Goal: Task Accomplishment & Management: Use online tool/utility

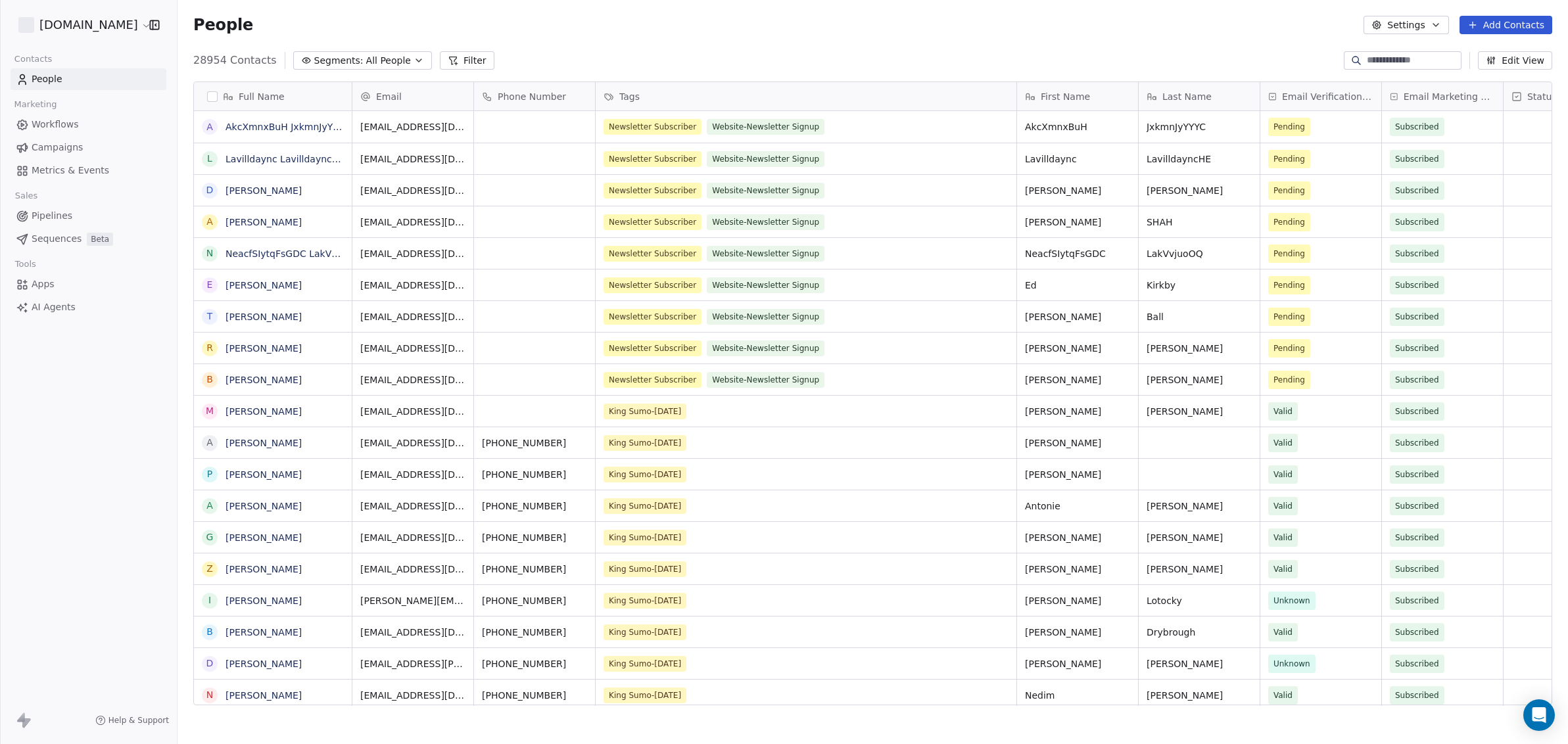
scroll to position [643, 1378]
click at [43, 148] on span "Campaigns" at bounding box center [57, 147] width 52 height 14
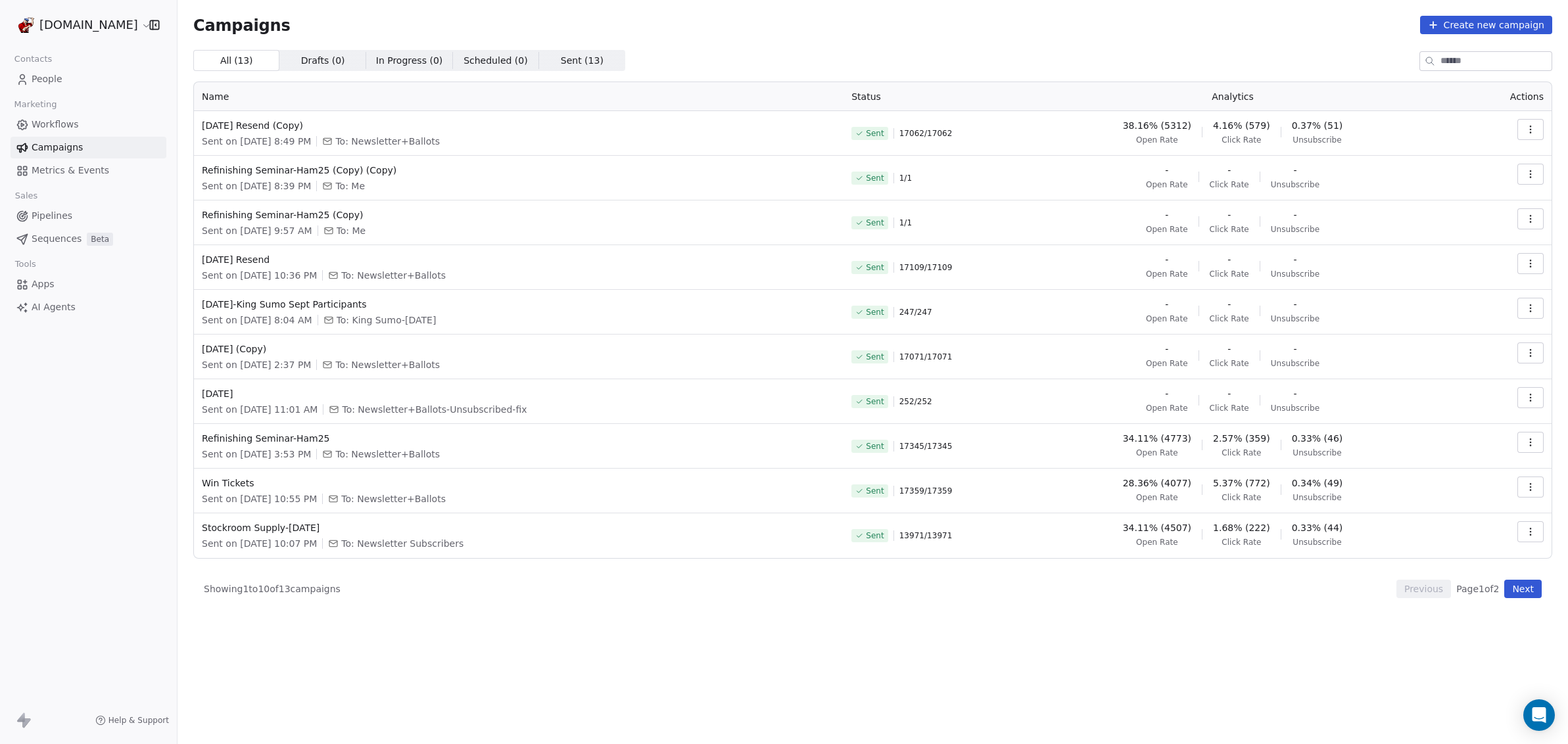
click at [1532, 129] on icon "button" at bounding box center [1531, 130] width 11 height 11
click at [1489, 175] on span "View Analytics" at bounding box center [1464, 179] width 76 height 15
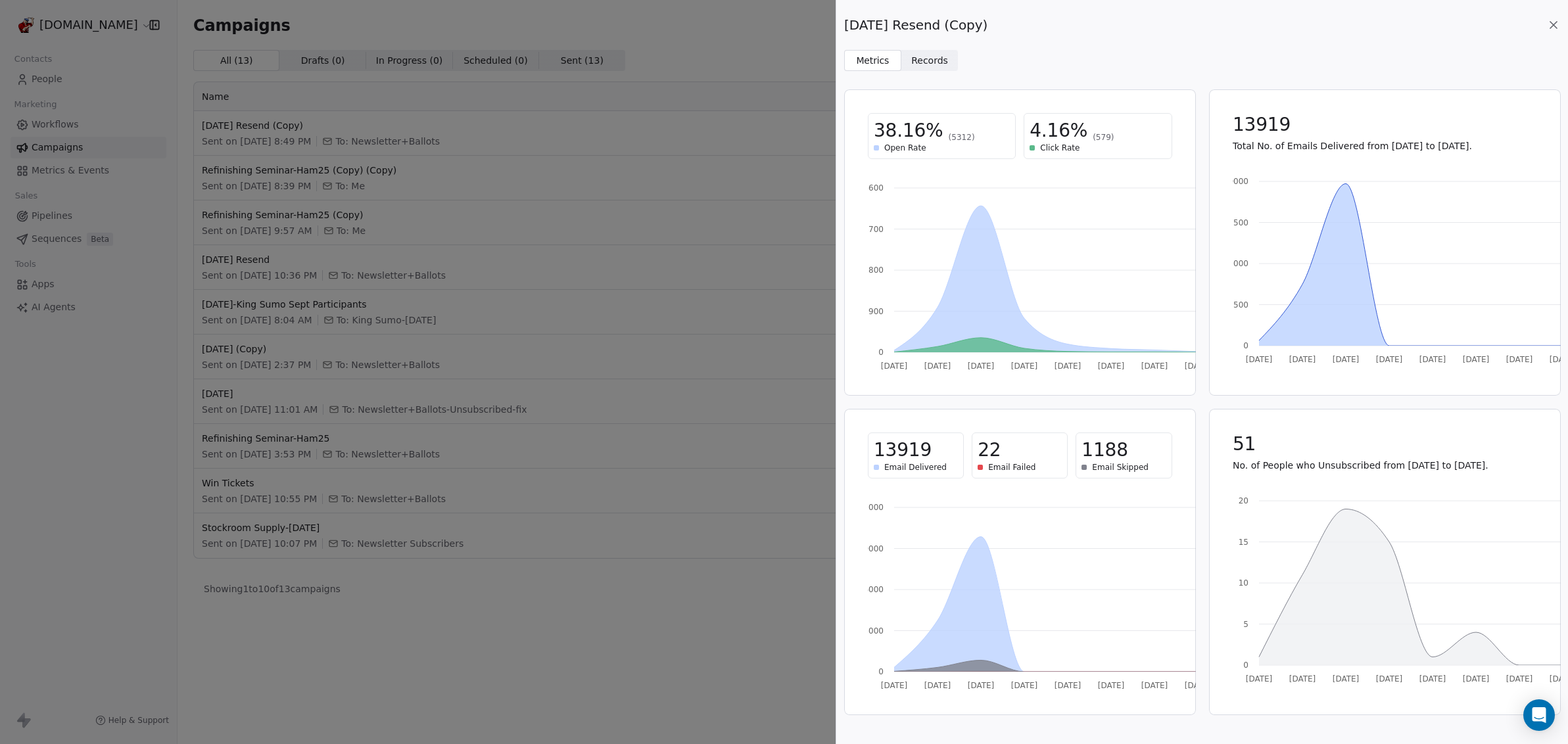
click at [1558, 28] on icon at bounding box center [1553, 24] width 14 height 14
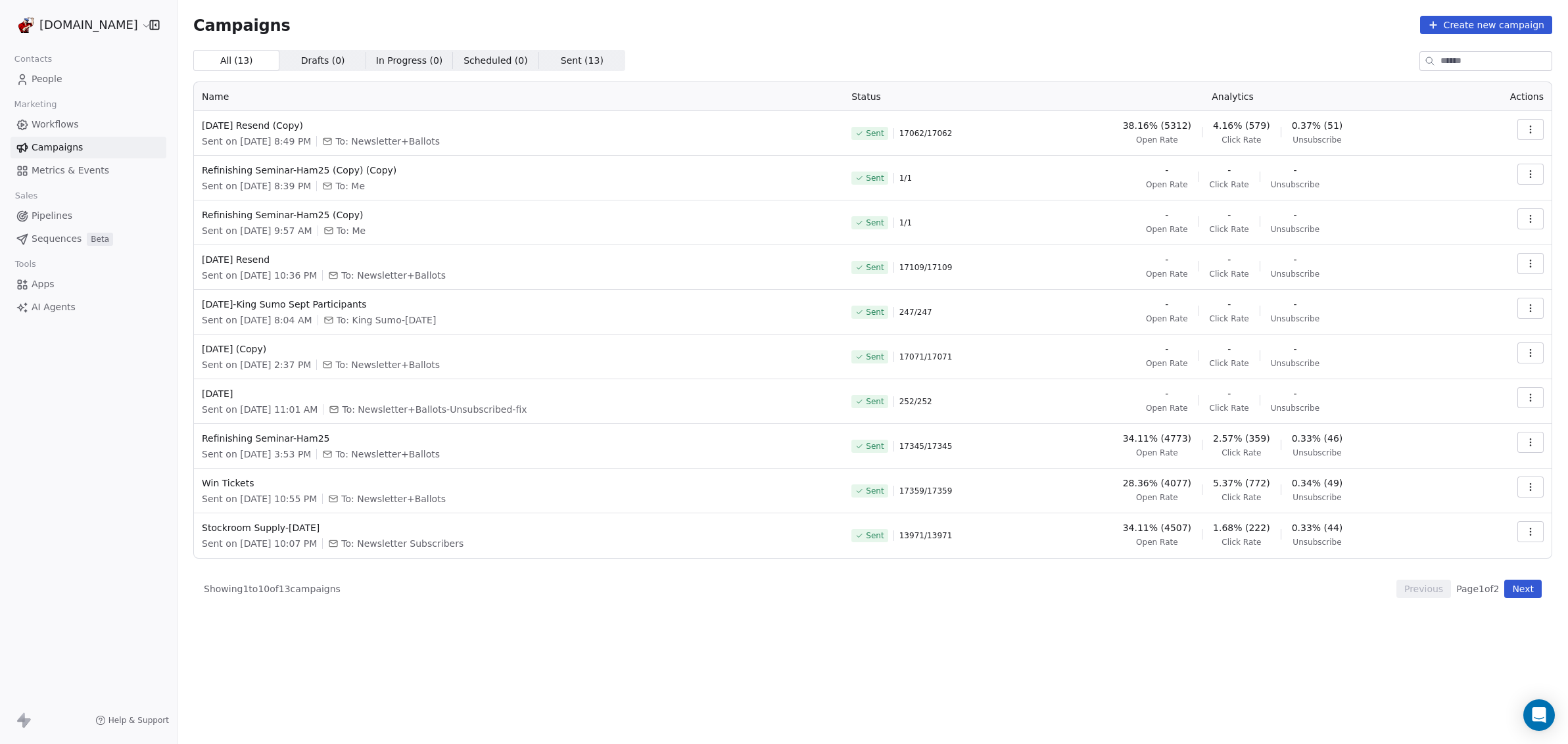
click at [1530, 132] on icon "button" at bounding box center [1530, 132] width 1 height 1
click at [1467, 246] on span "Duplicate" at bounding box center [1450, 243] width 50 height 15
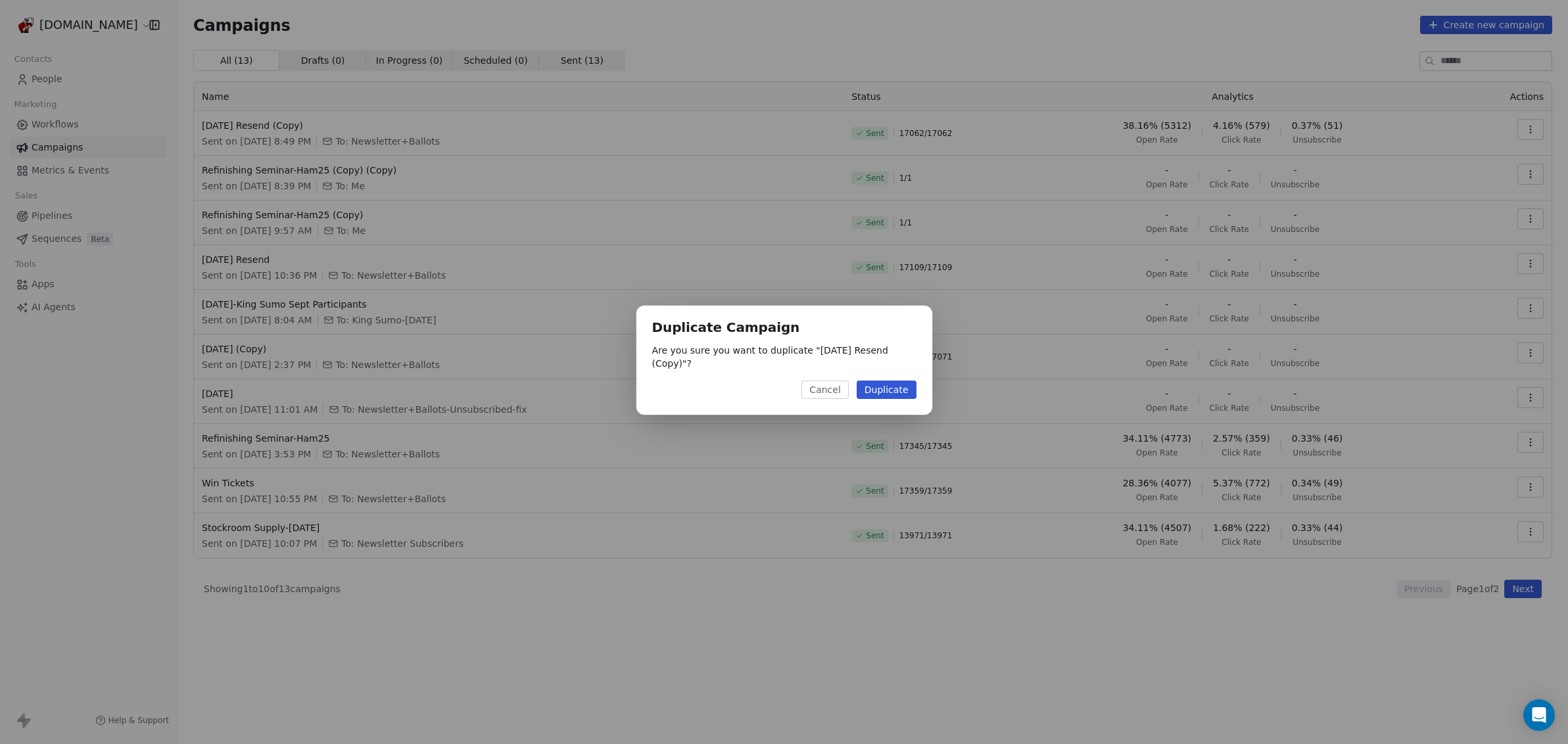
click at [880, 388] on button "Duplicate" at bounding box center [887, 390] width 60 height 18
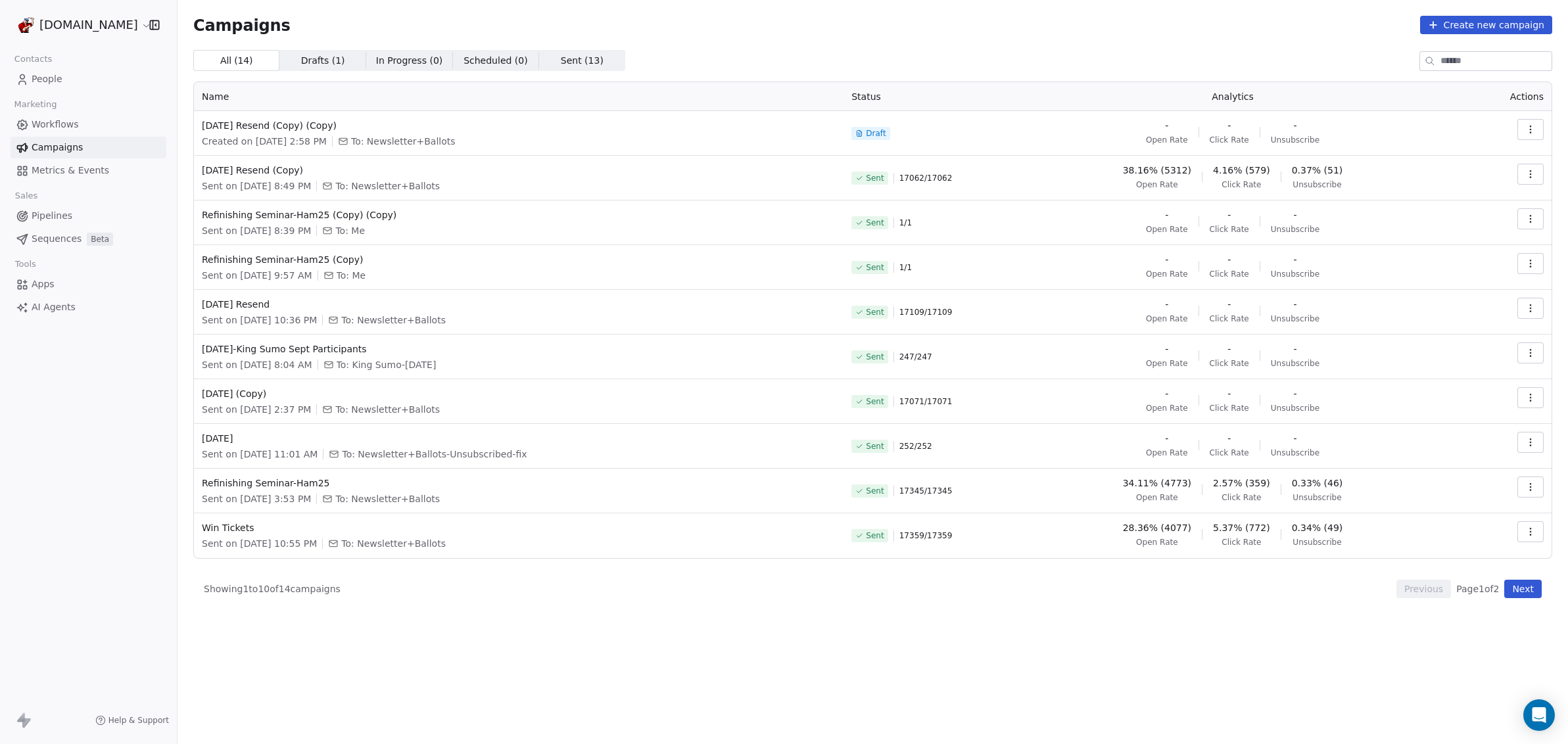
click at [1534, 130] on icon "button" at bounding box center [1531, 130] width 11 height 11
click at [1477, 186] on div "Rename" at bounding box center [1471, 179] width 133 height 21
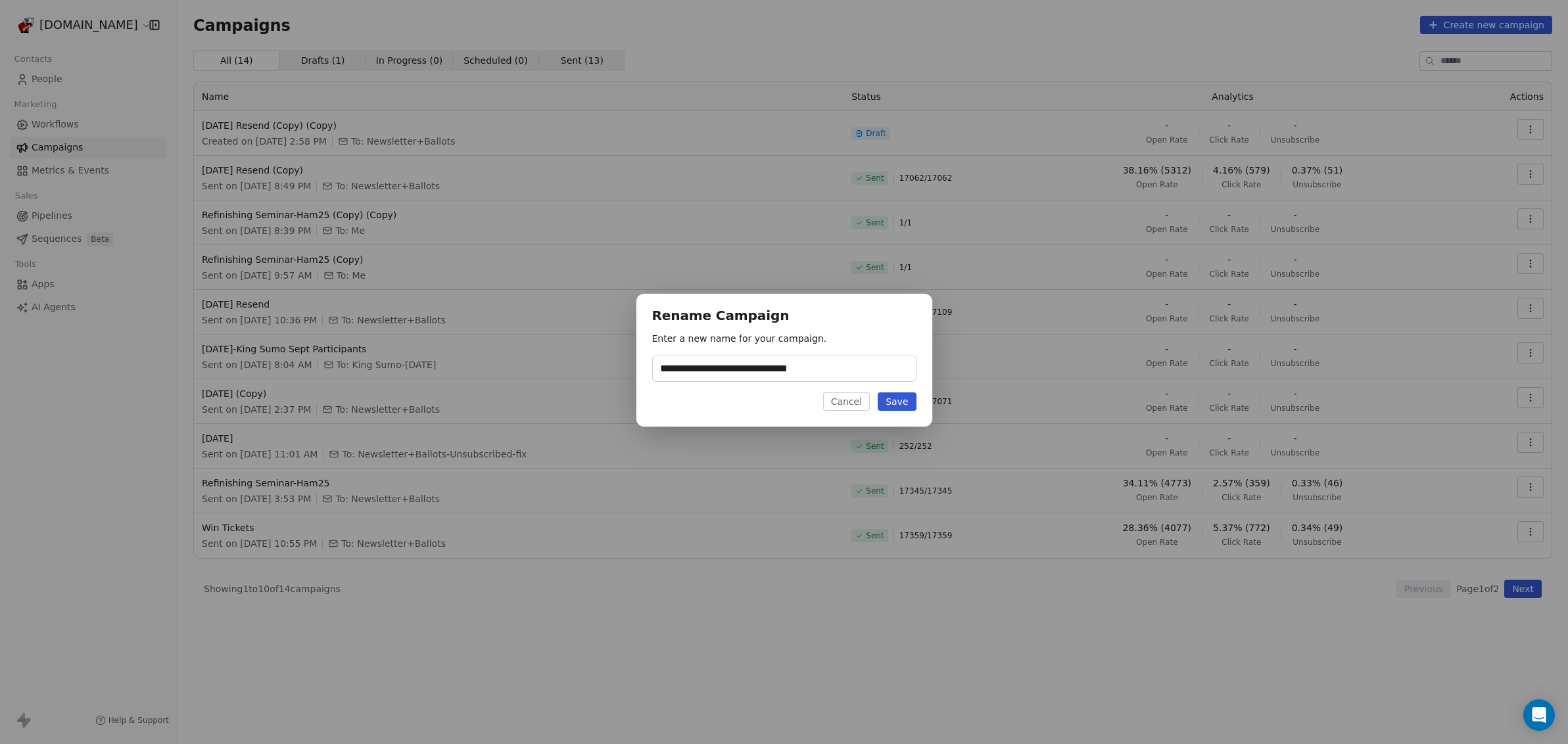
type input "*"
type input "**********"
click at [890, 404] on button "Save" at bounding box center [897, 401] width 38 height 18
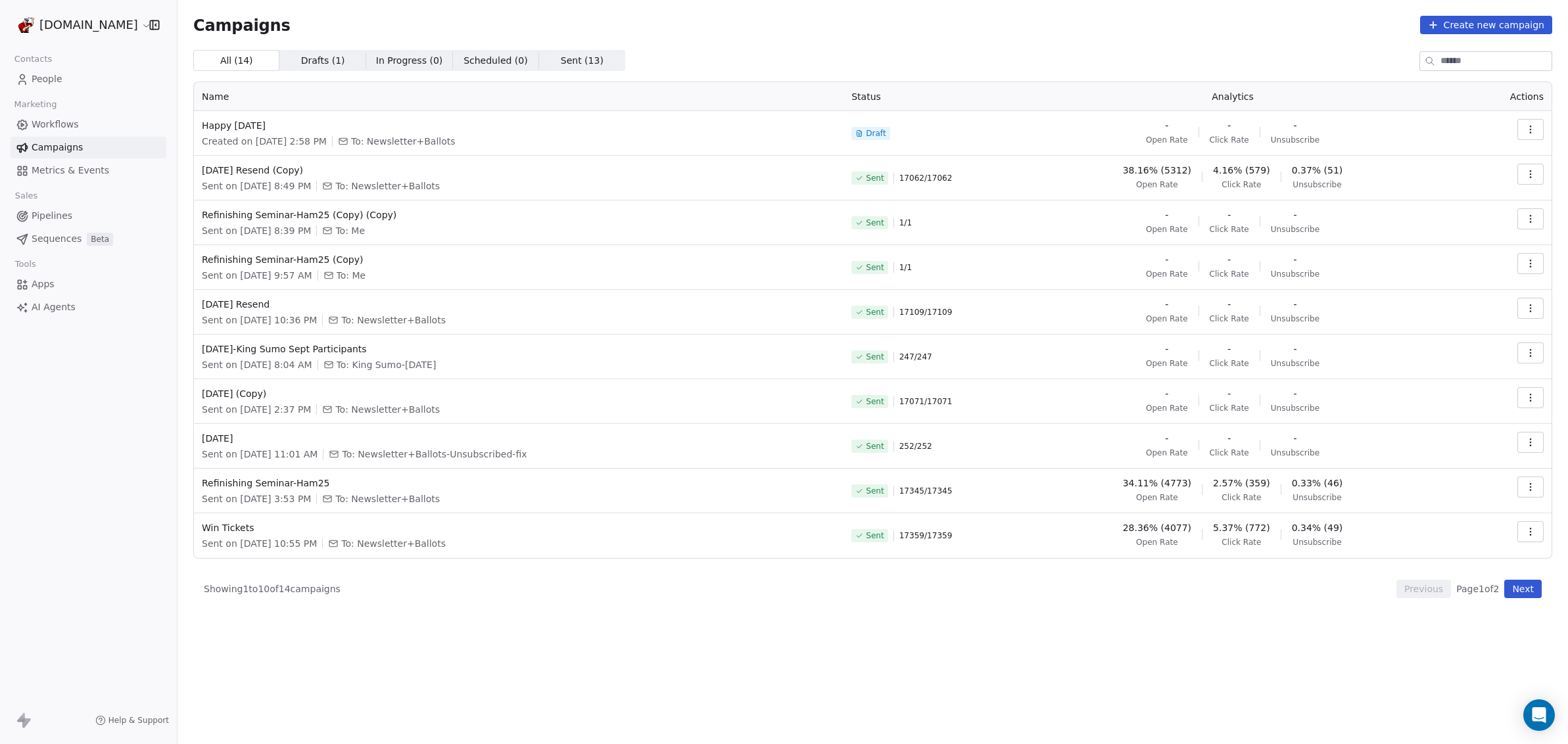
click at [1534, 132] on icon "button" at bounding box center [1531, 130] width 11 height 11
click at [1466, 167] on div "Edit" at bounding box center [1471, 159] width 133 height 21
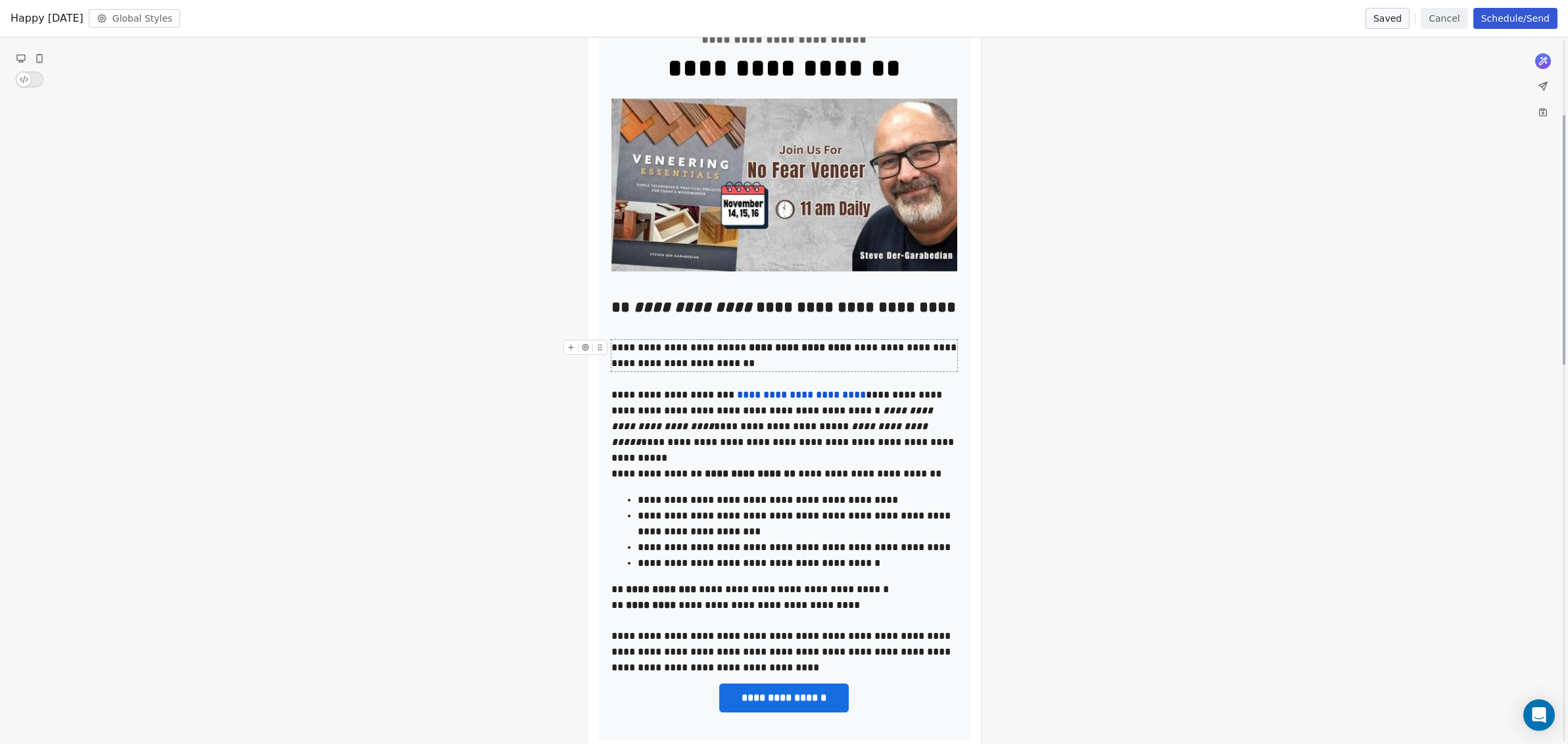
scroll to position [212, 0]
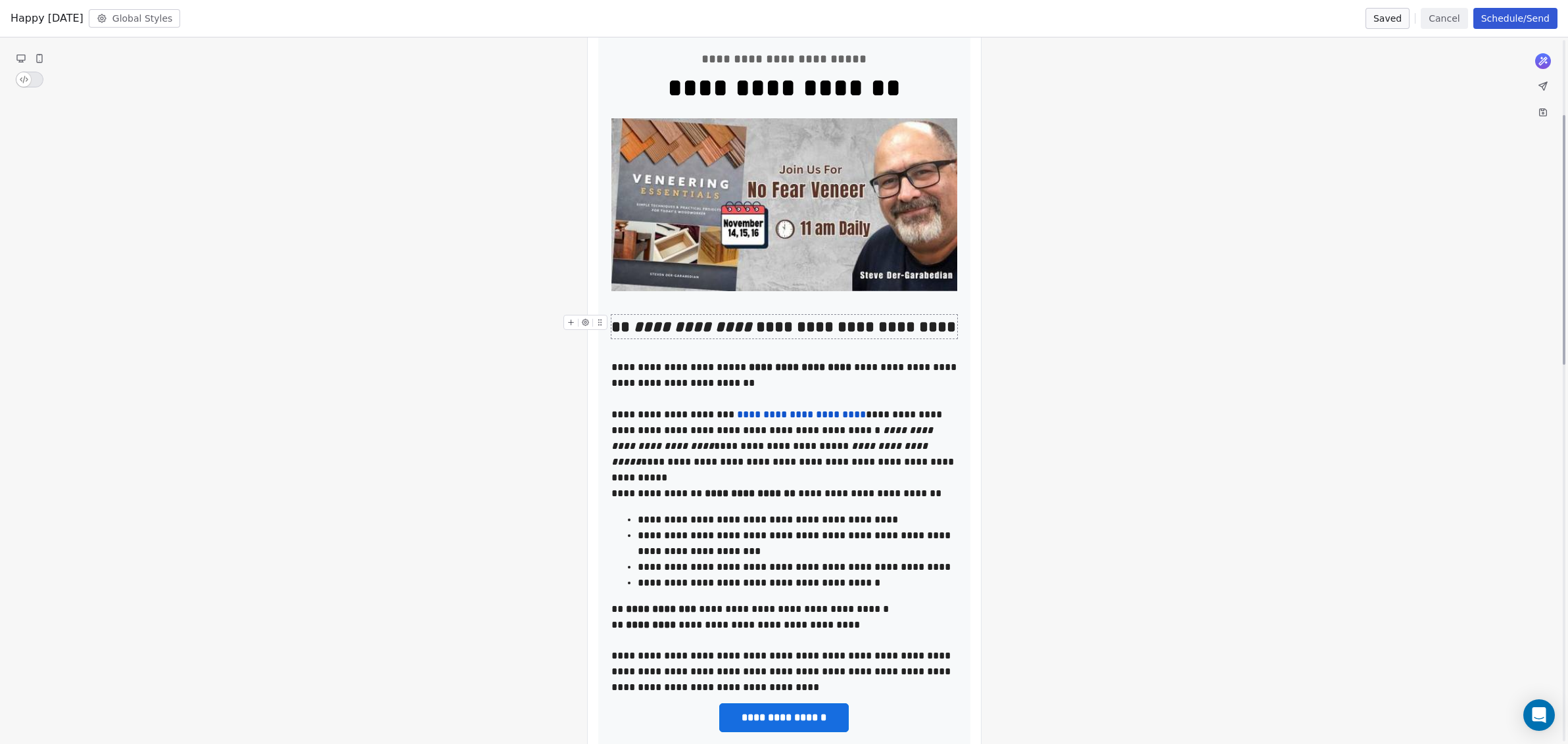
click at [833, 333] on div "**********" at bounding box center [784, 327] width 346 height 24
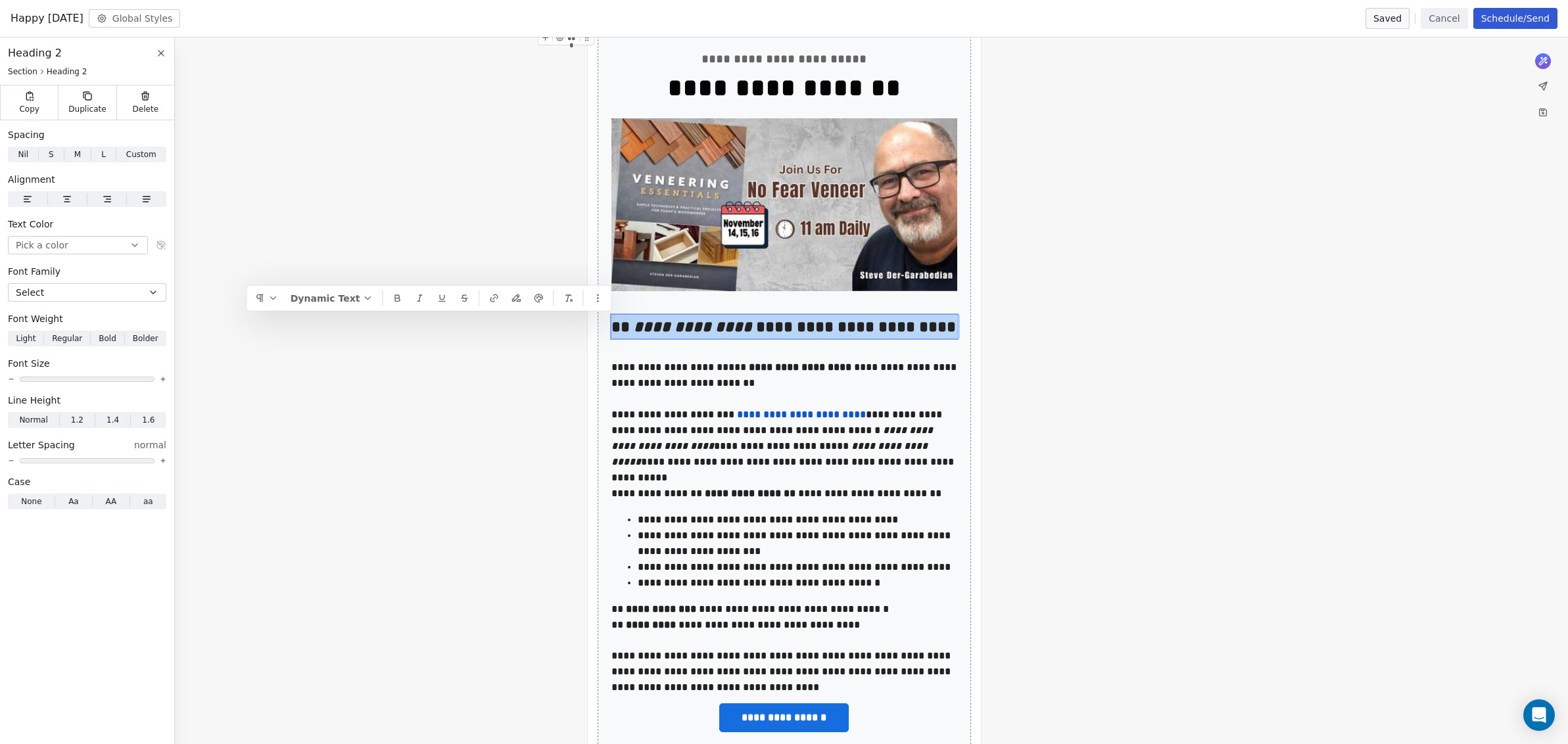
drag, startPoint x: 614, startPoint y: 326, endPoint x: 1008, endPoint y: 351, distance: 394.8
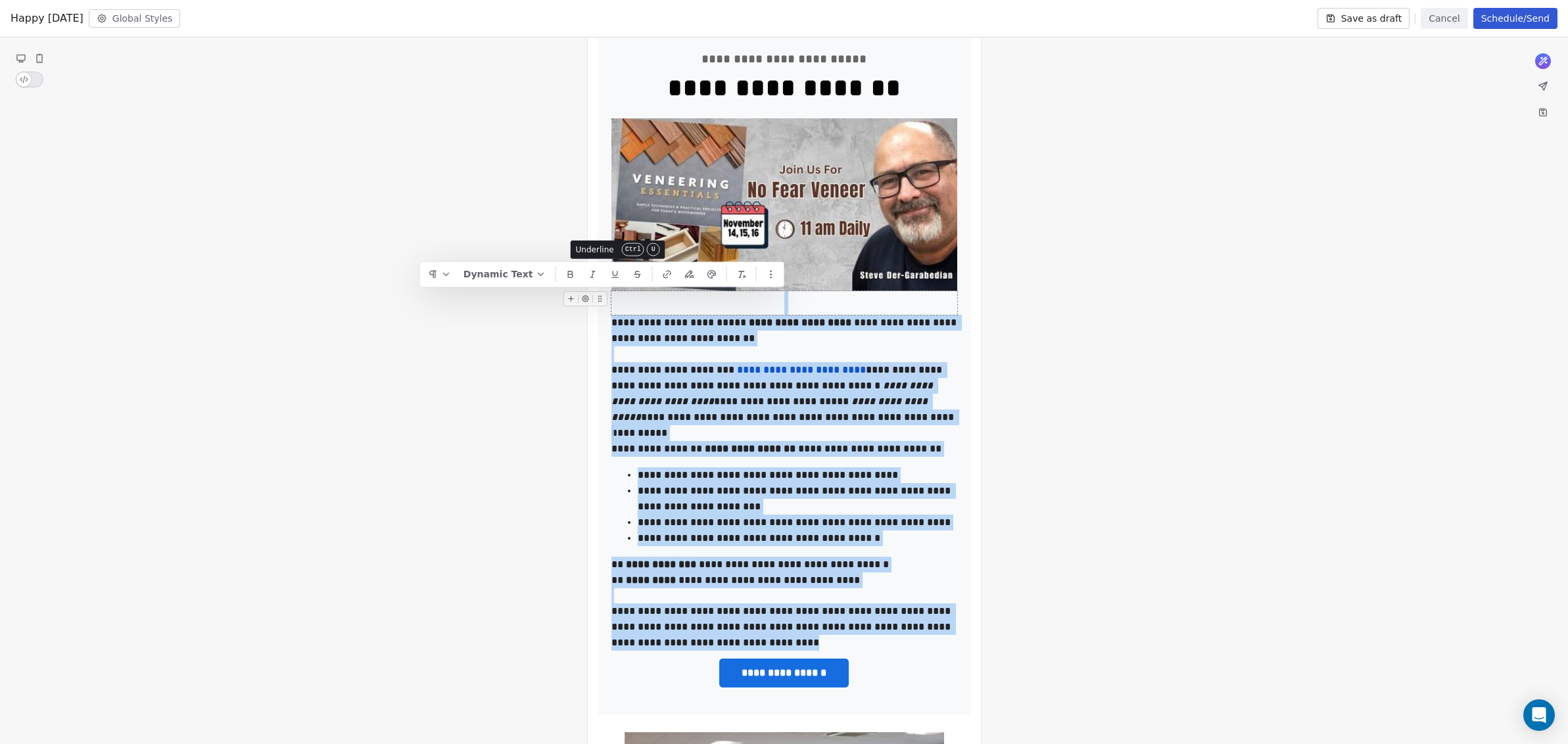
drag, startPoint x: 773, startPoint y: 647, endPoint x: 619, endPoint y: 313, distance: 367.8
click at [619, 313] on div "**********" at bounding box center [784, 372] width 346 height 646
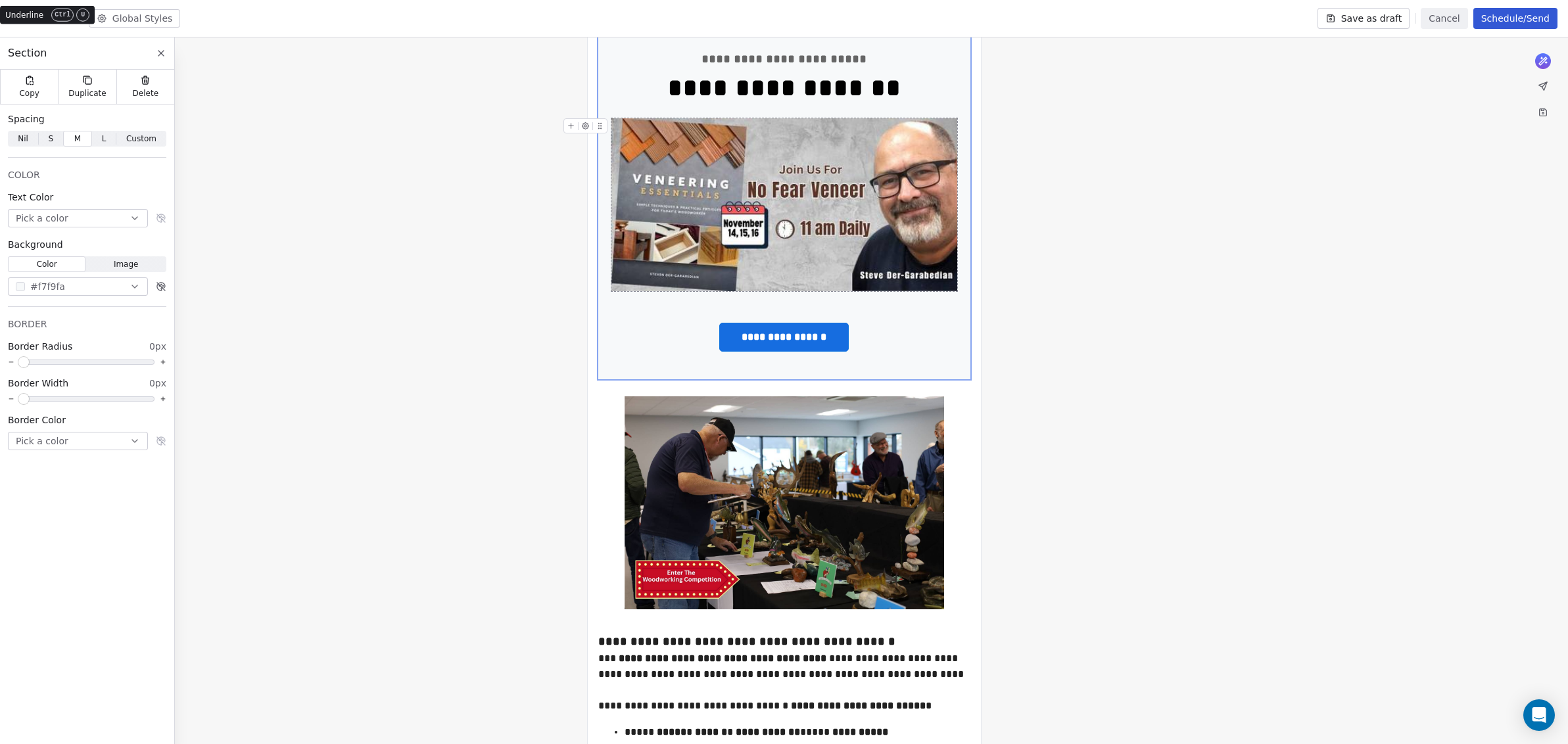
click at [799, 227] on img at bounding box center [784, 205] width 346 height 173
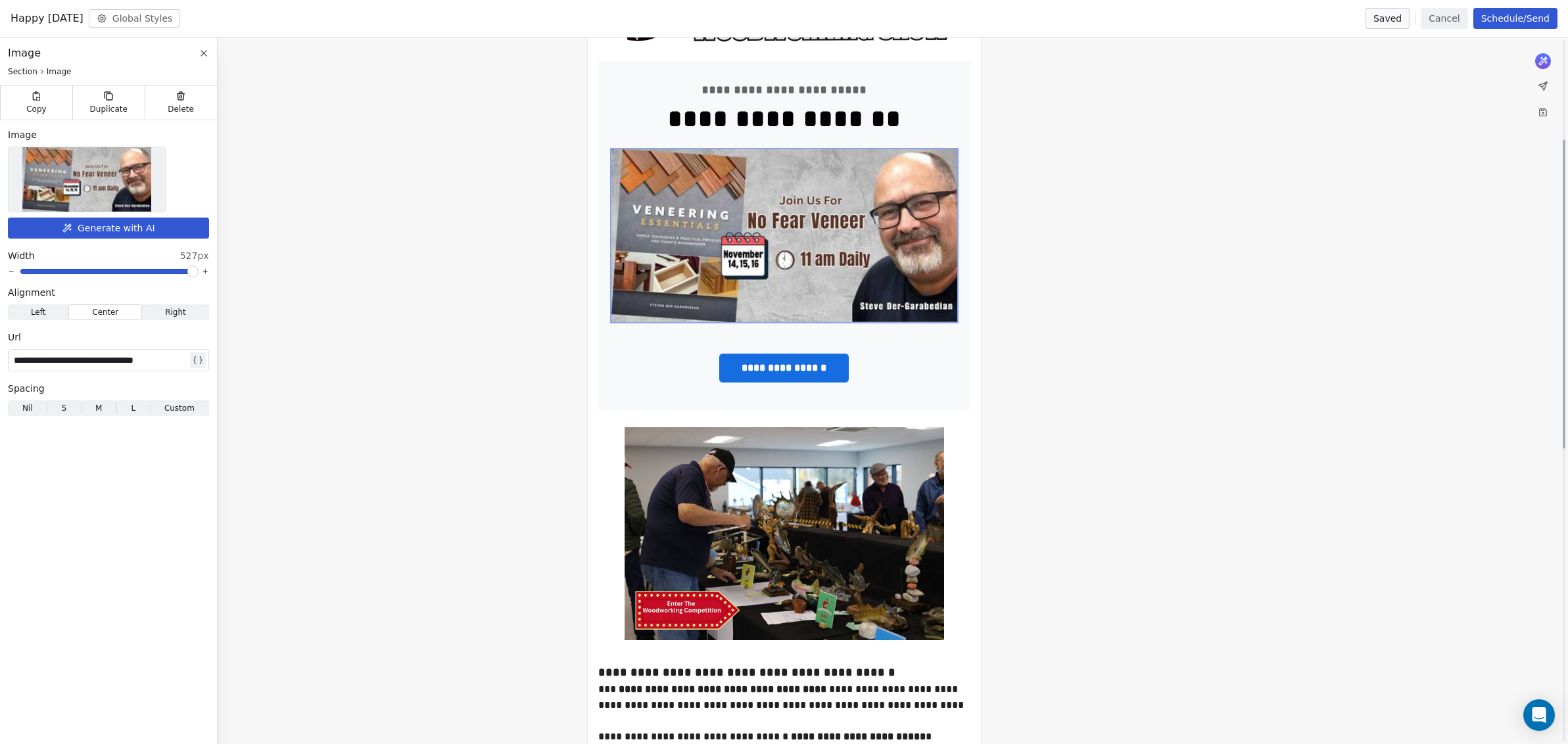
scroll to position [0, 0]
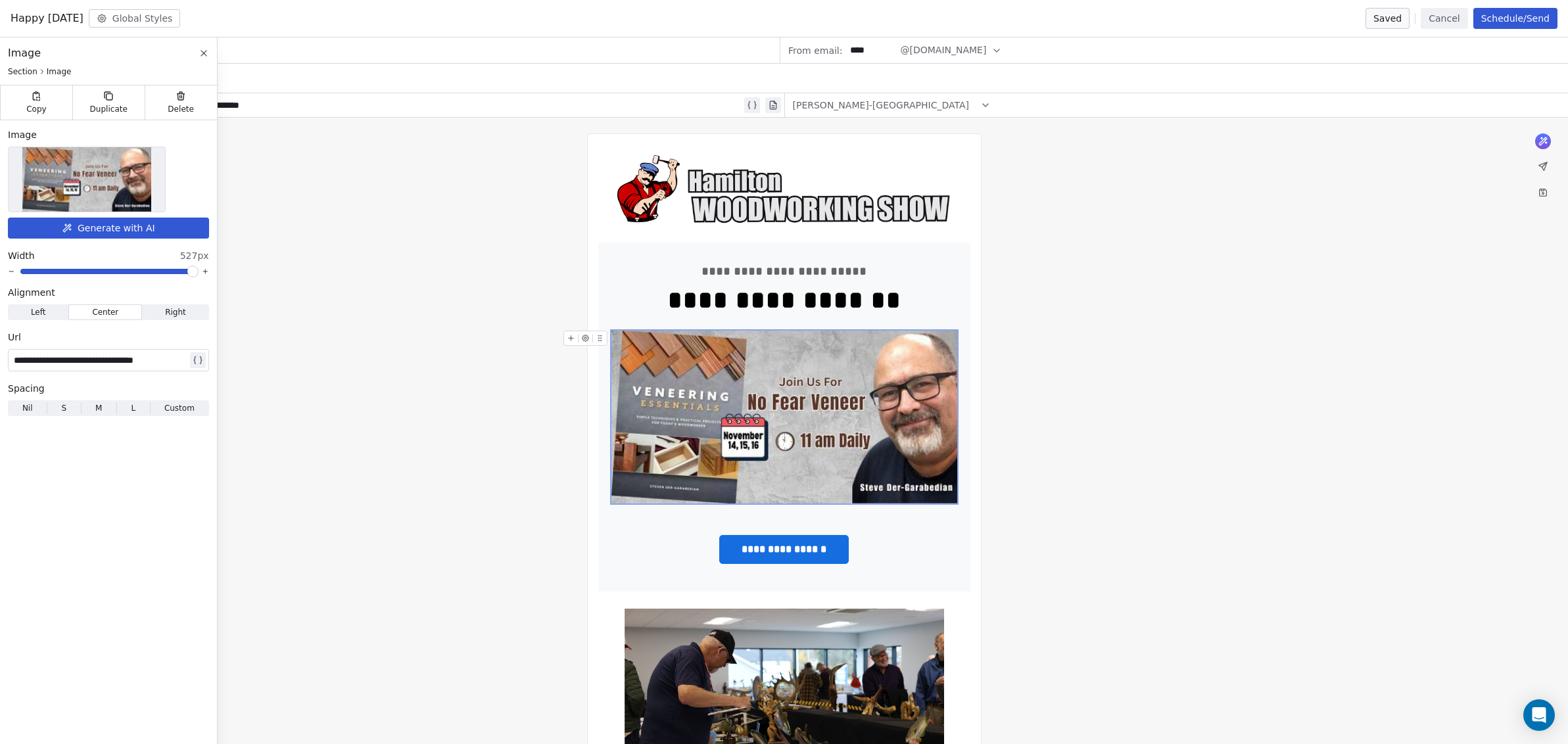
click at [809, 479] on img at bounding box center [784, 417] width 346 height 173
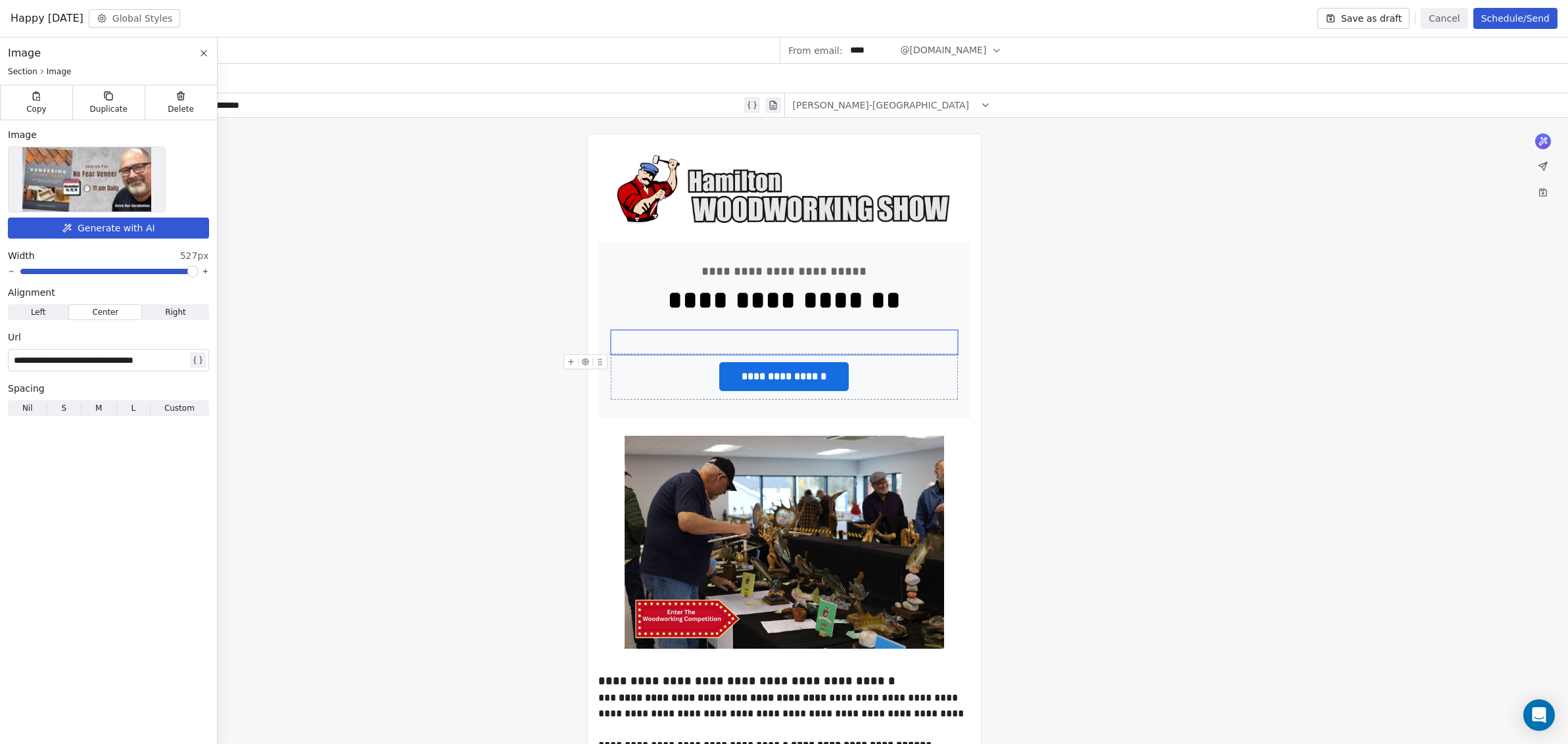
click at [1366, 18] on button "Save as draft" at bounding box center [1363, 18] width 92 height 21
click at [648, 345] on div at bounding box center [784, 343] width 346 height 24
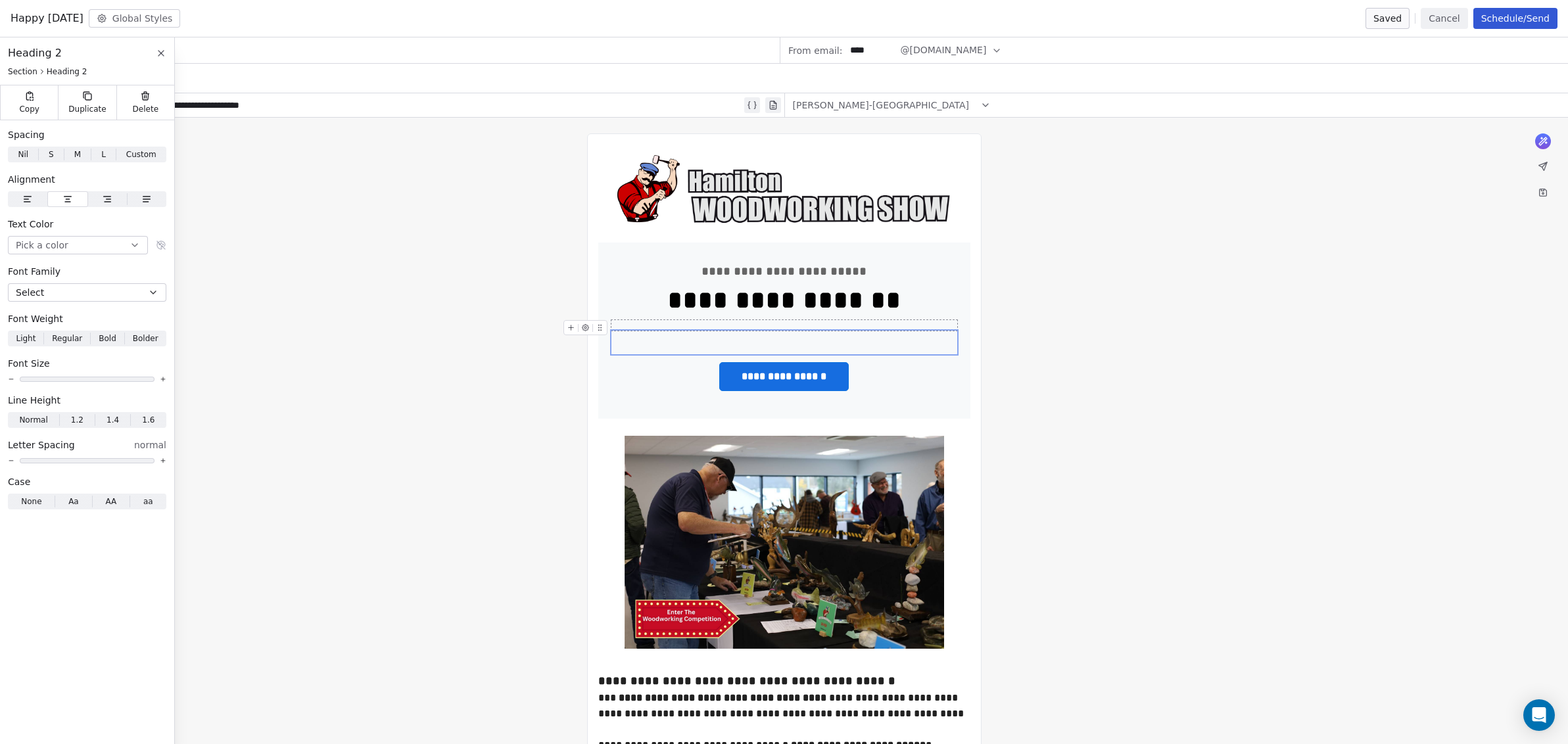
click at [162, 54] on icon at bounding box center [161, 53] width 11 height 11
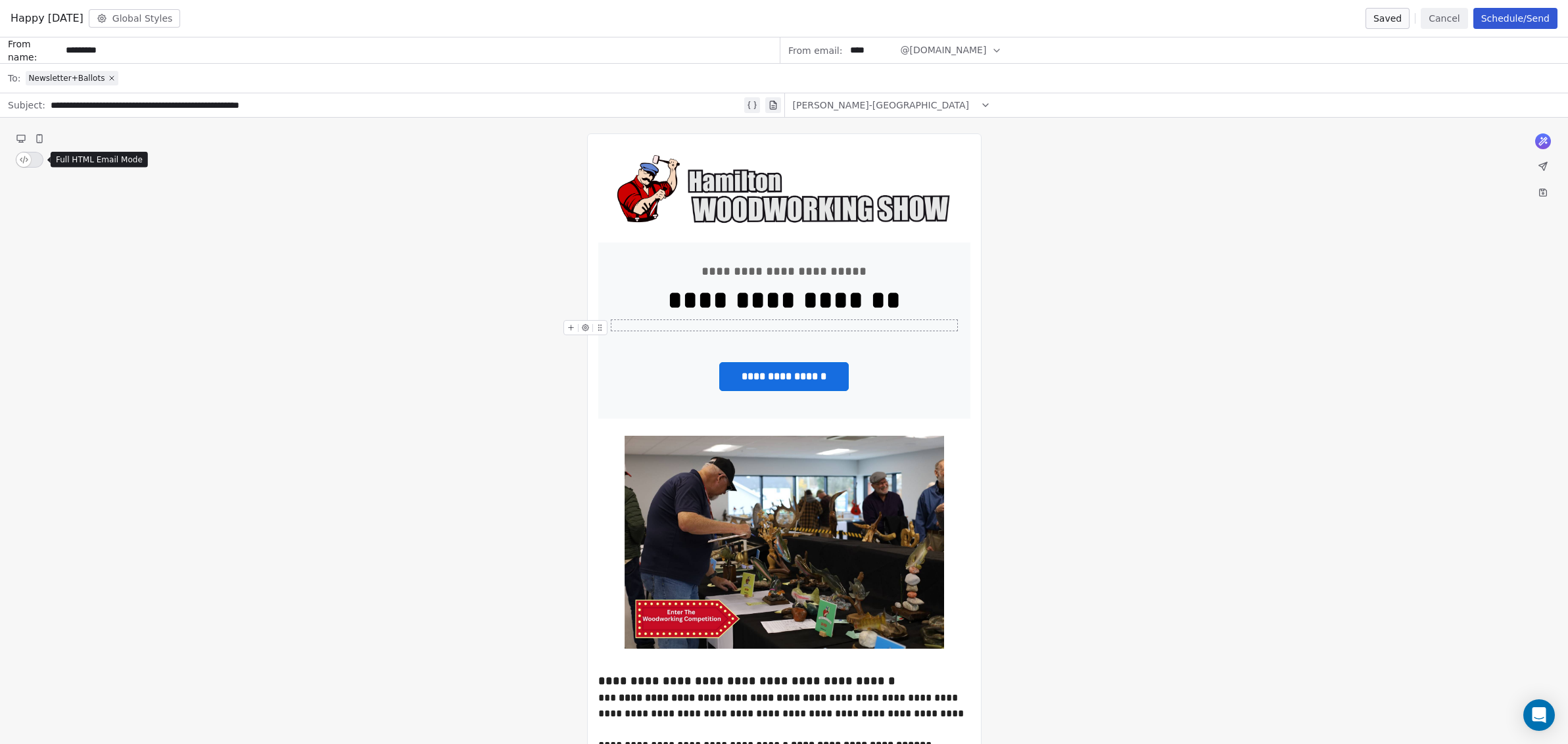
click at [34, 159] on button "button" at bounding box center [29, 159] width 27 height 15
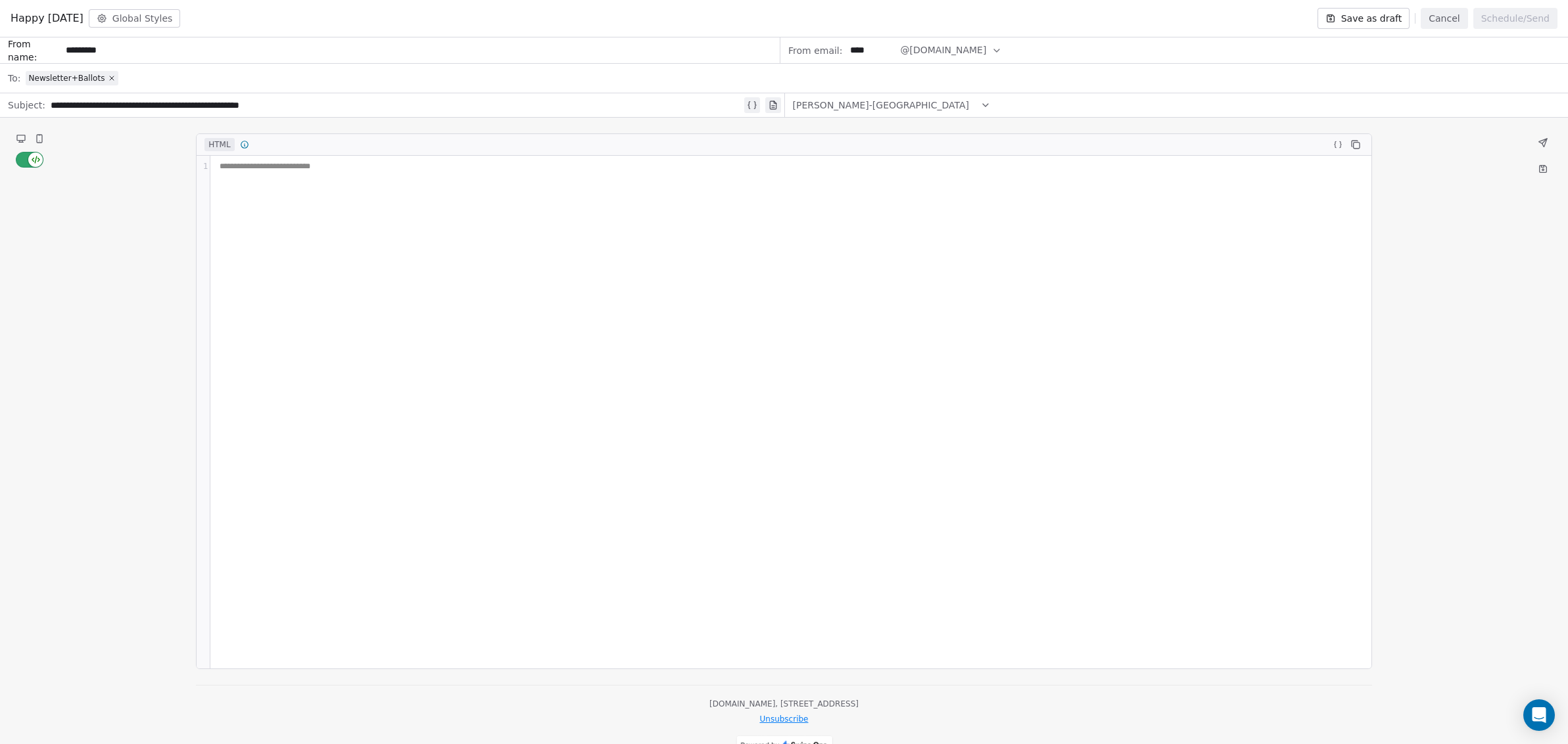
click at [229, 169] on div "**********" at bounding box center [791, 167] width 1150 height 11
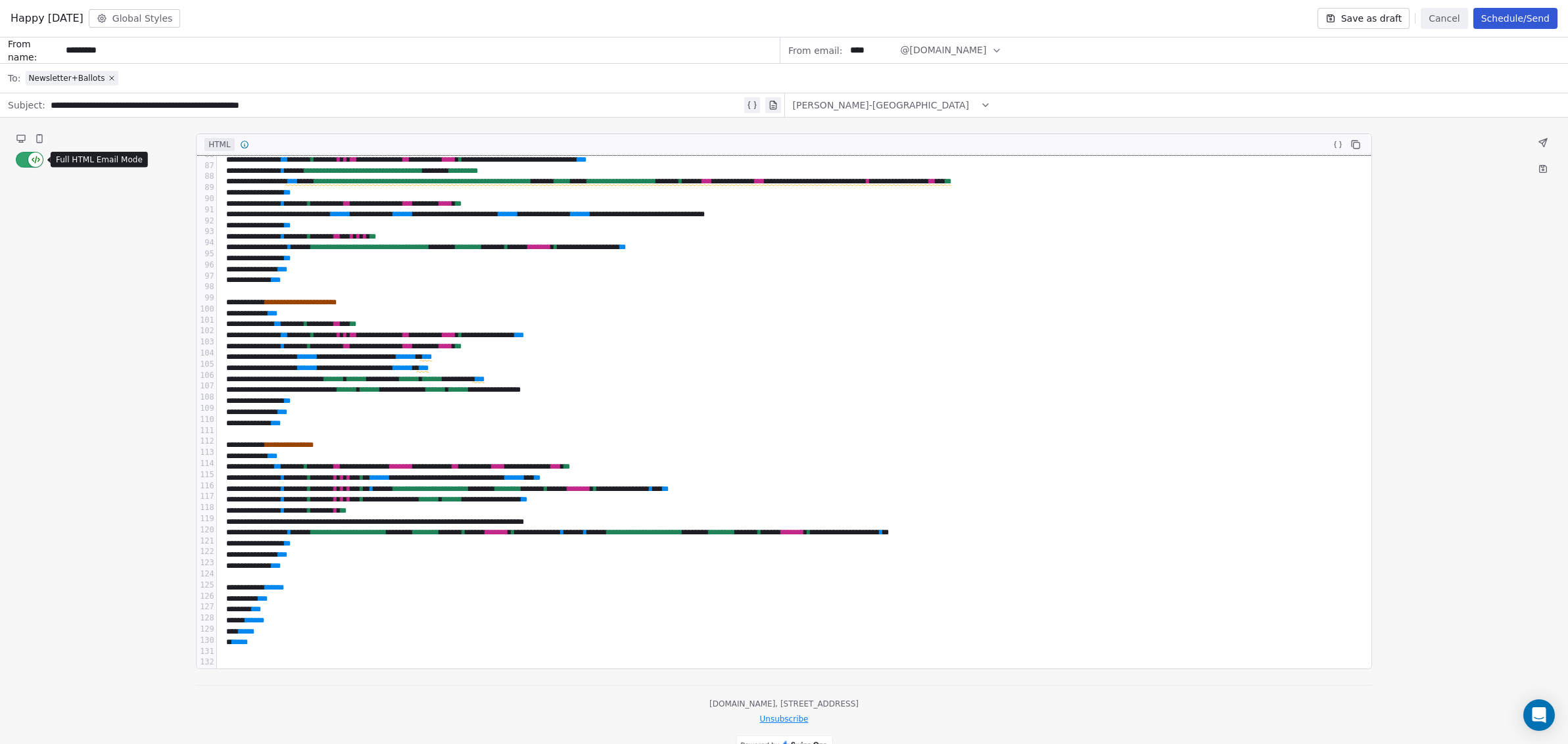
click at [18, 158] on button "button" at bounding box center [29, 159] width 27 height 15
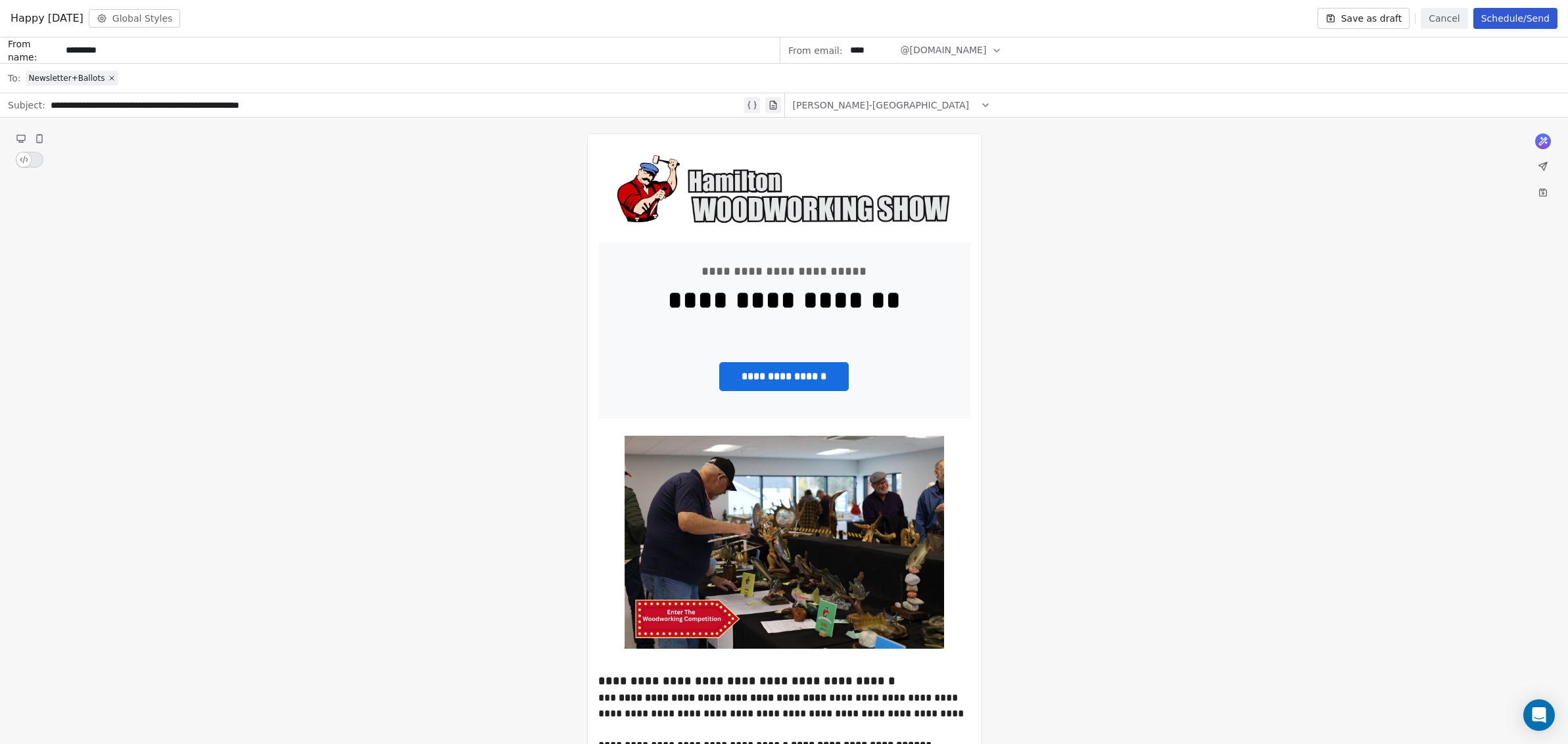
click at [35, 159] on button "button" at bounding box center [29, 159] width 27 height 15
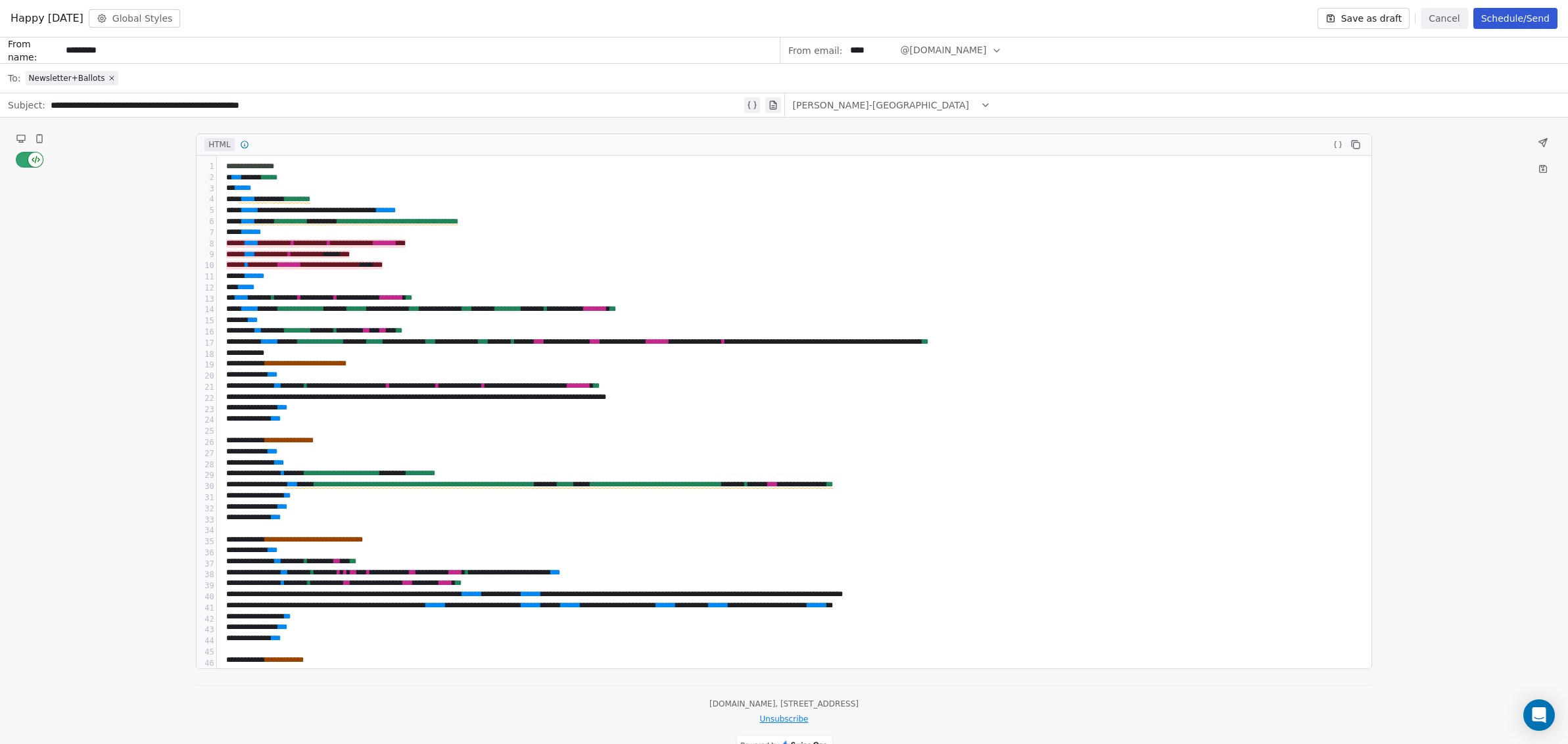
click at [15, 131] on button at bounding box center [21, 138] width 15 height 15
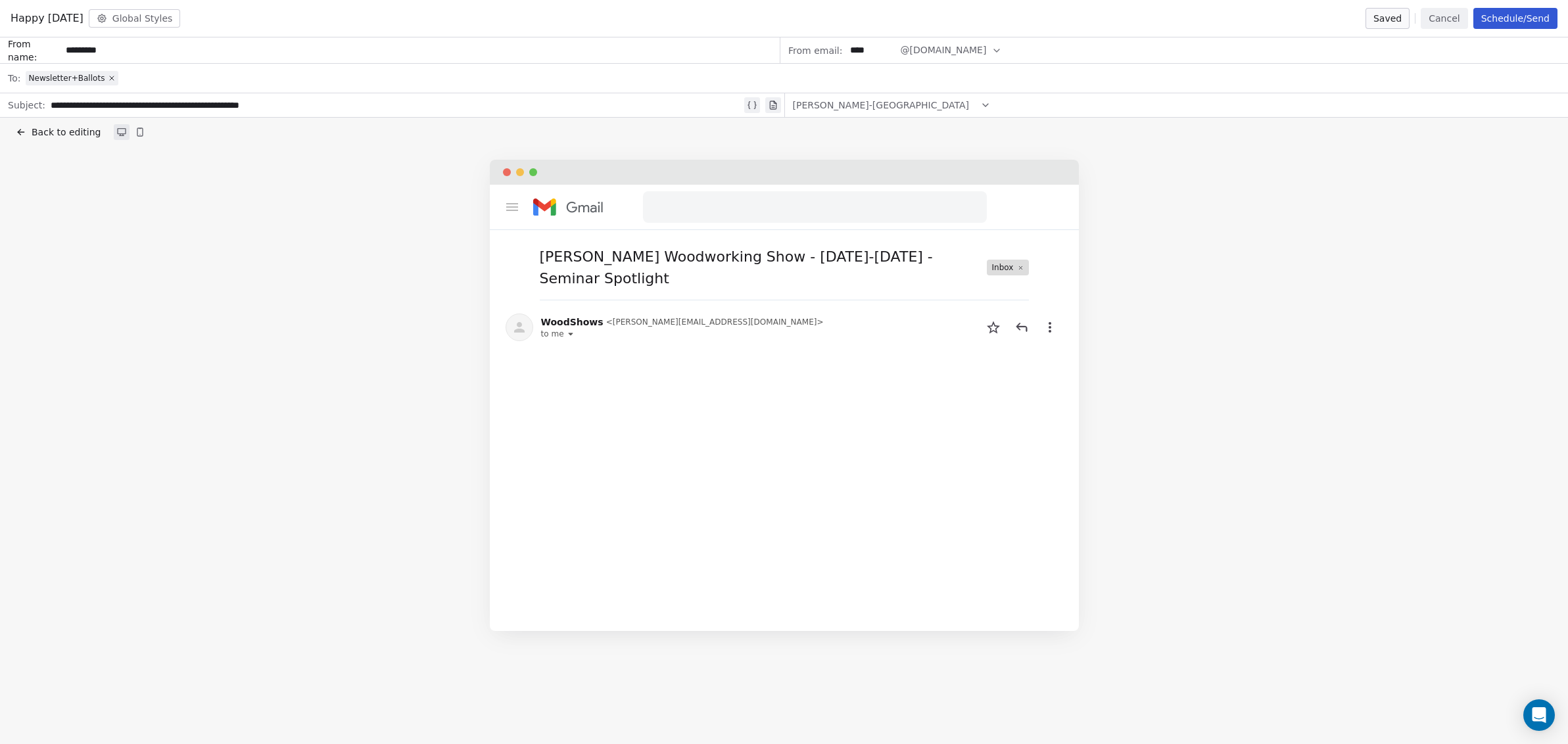
click at [1455, 15] on button "Cancel" at bounding box center [1444, 18] width 47 height 21
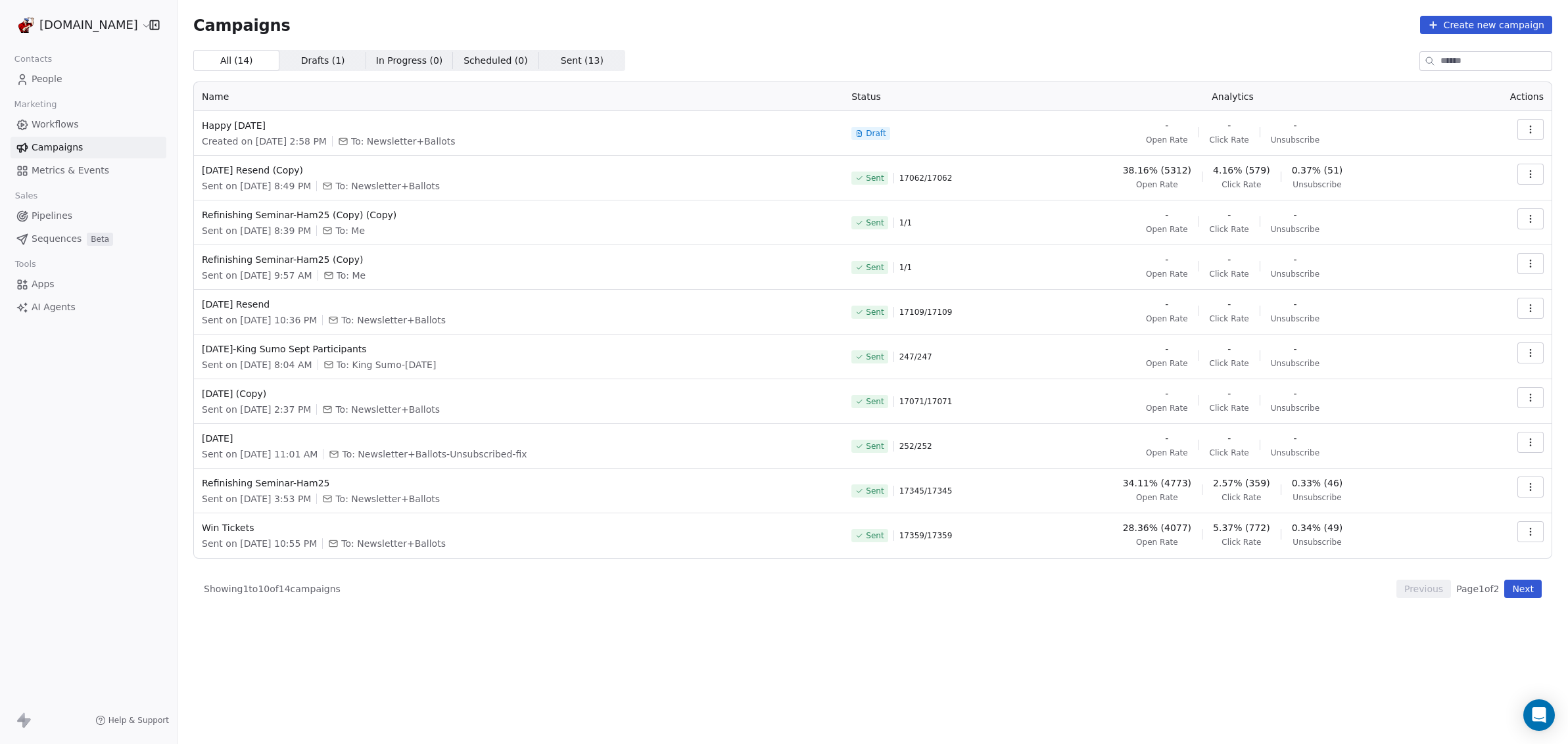
click at [1534, 132] on icon "button" at bounding box center [1531, 130] width 11 height 11
click at [1446, 153] on div "Edit" at bounding box center [1429, 159] width 49 height 21
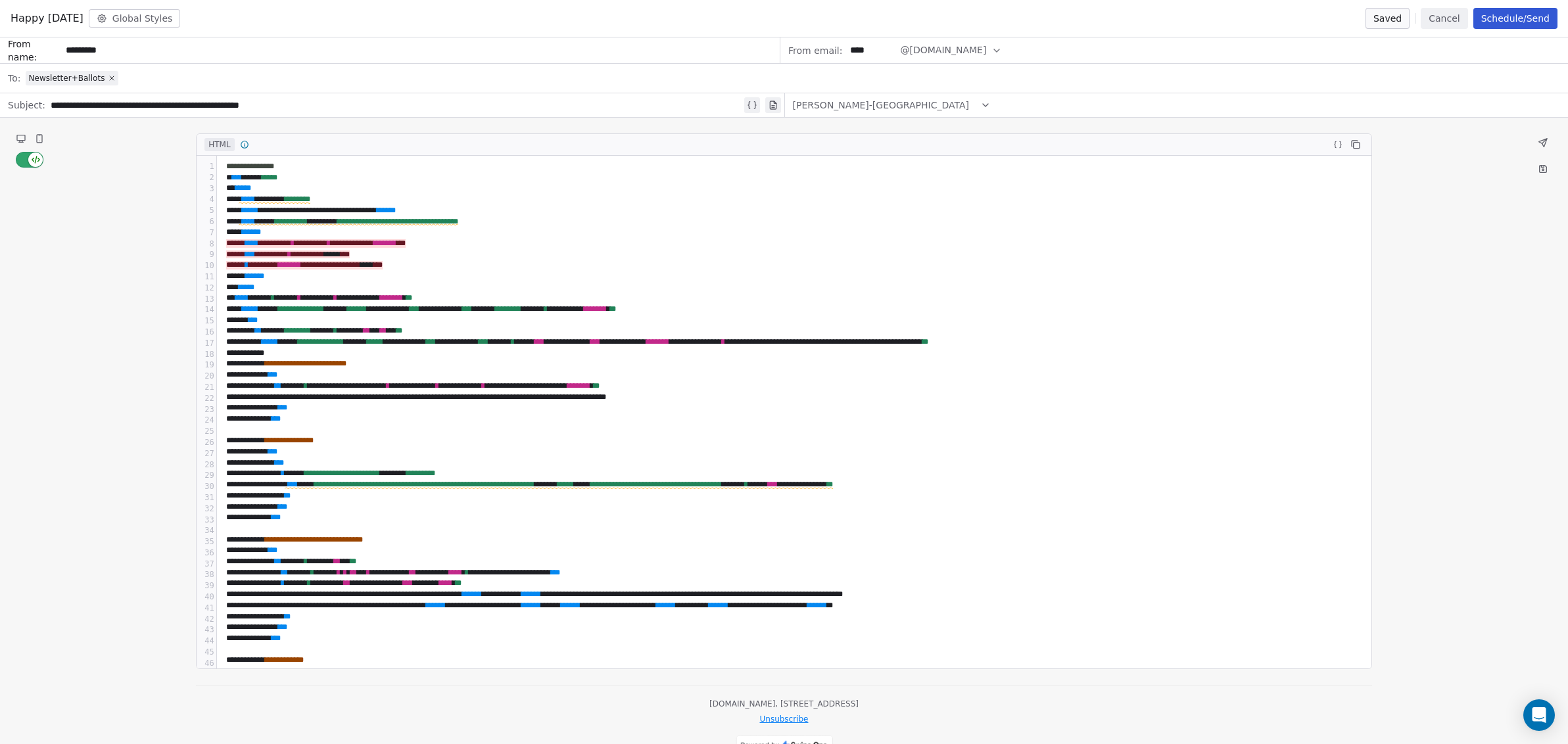
click at [1448, 18] on button "Cancel" at bounding box center [1444, 18] width 47 height 21
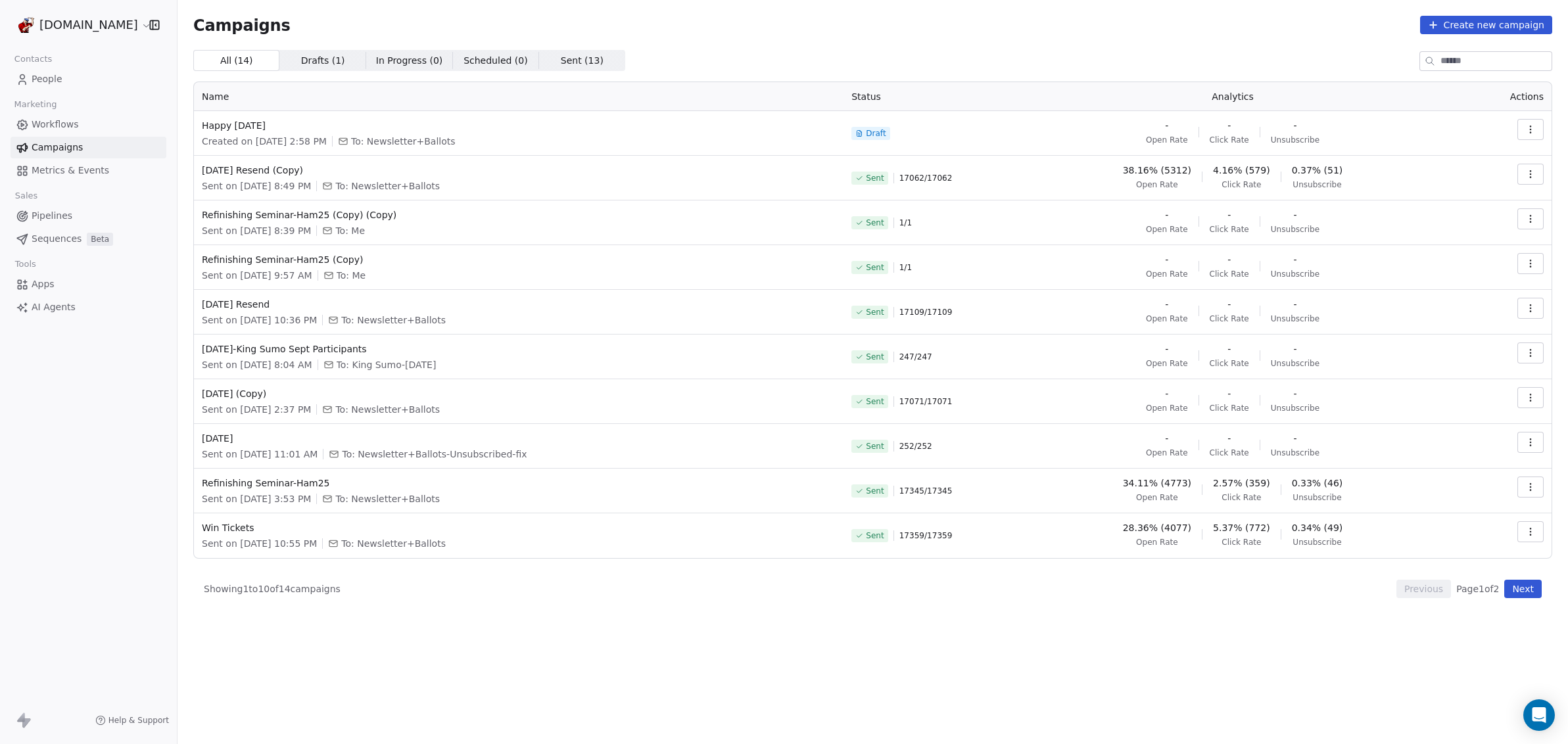
click at [1536, 130] on button "button" at bounding box center [1530, 129] width 26 height 21
click at [1446, 152] on div "Edit" at bounding box center [1429, 159] width 49 height 21
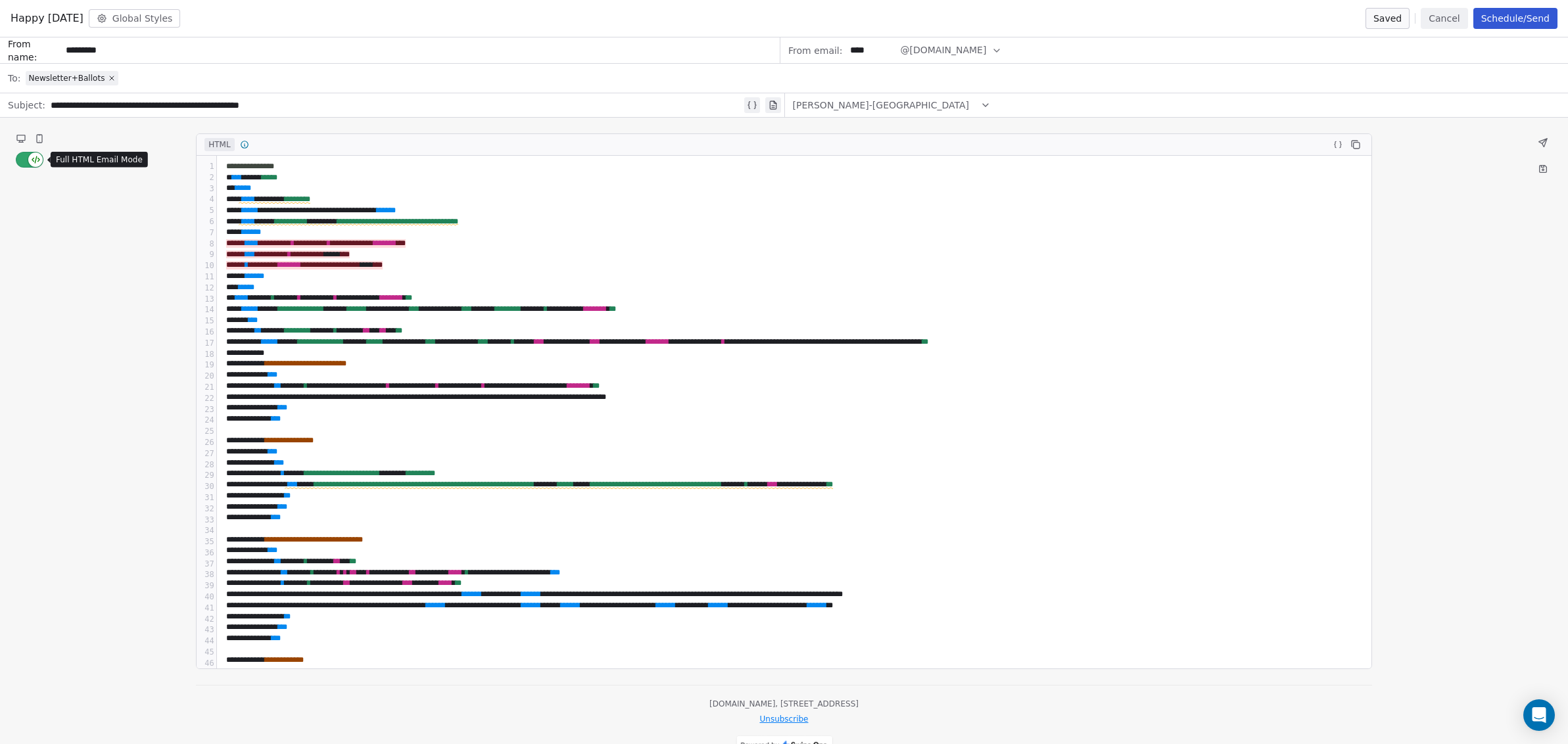
click at [26, 159] on button "button" at bounding box center [29, 159] width 27 height 15
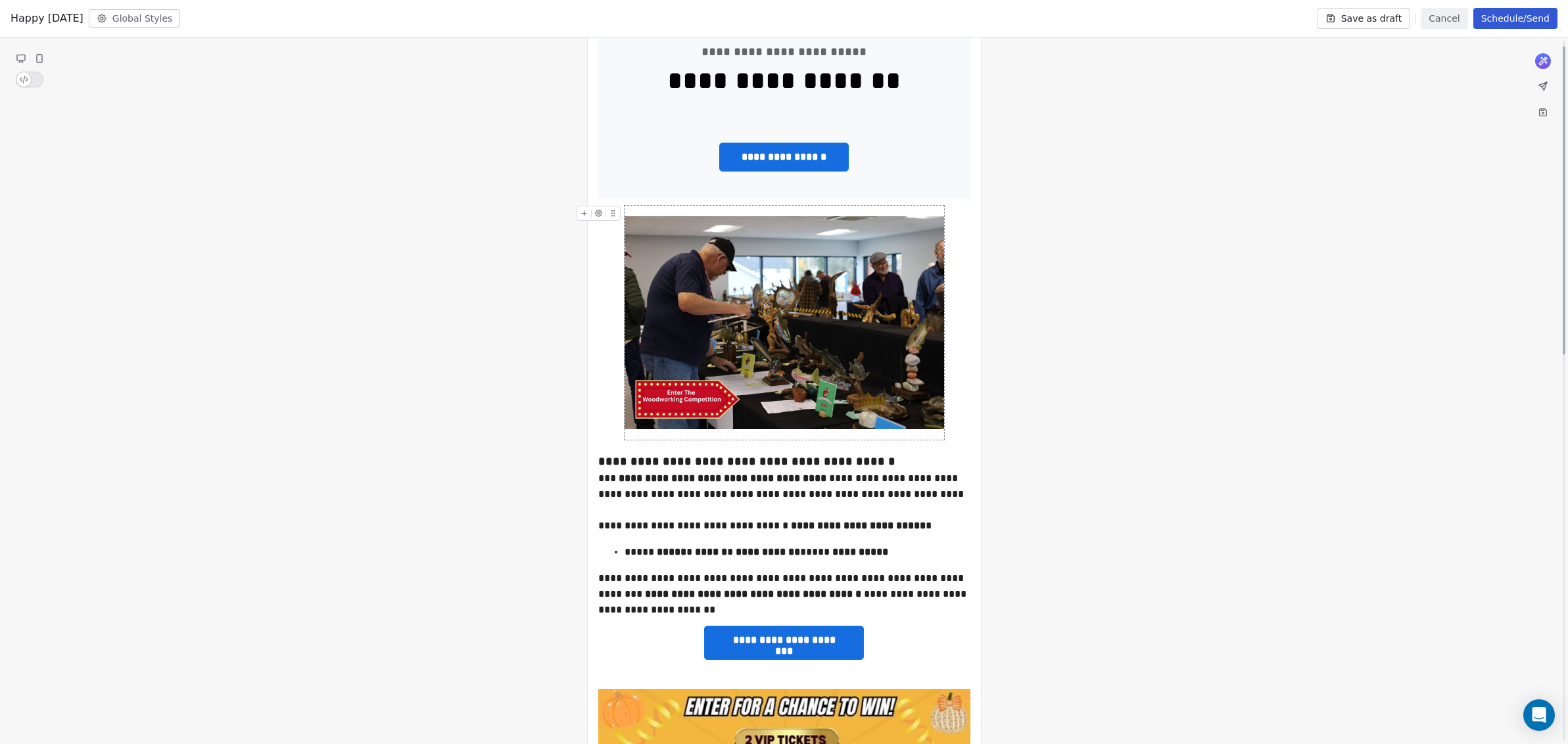
scroll to position [0, 0]
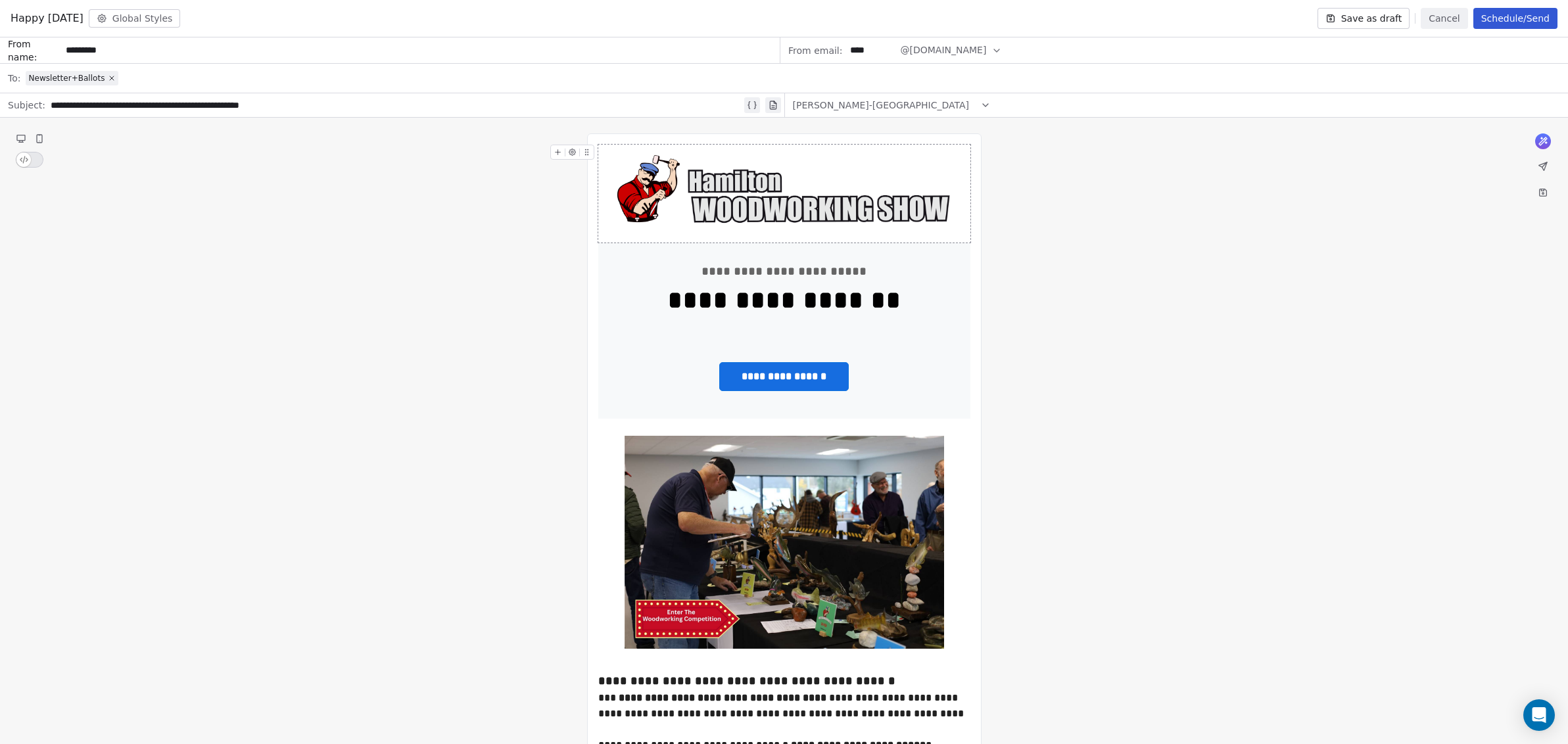
click at [1434, 20] on button "Cancel" at bounding box center [1444, 18] width 47 height 21
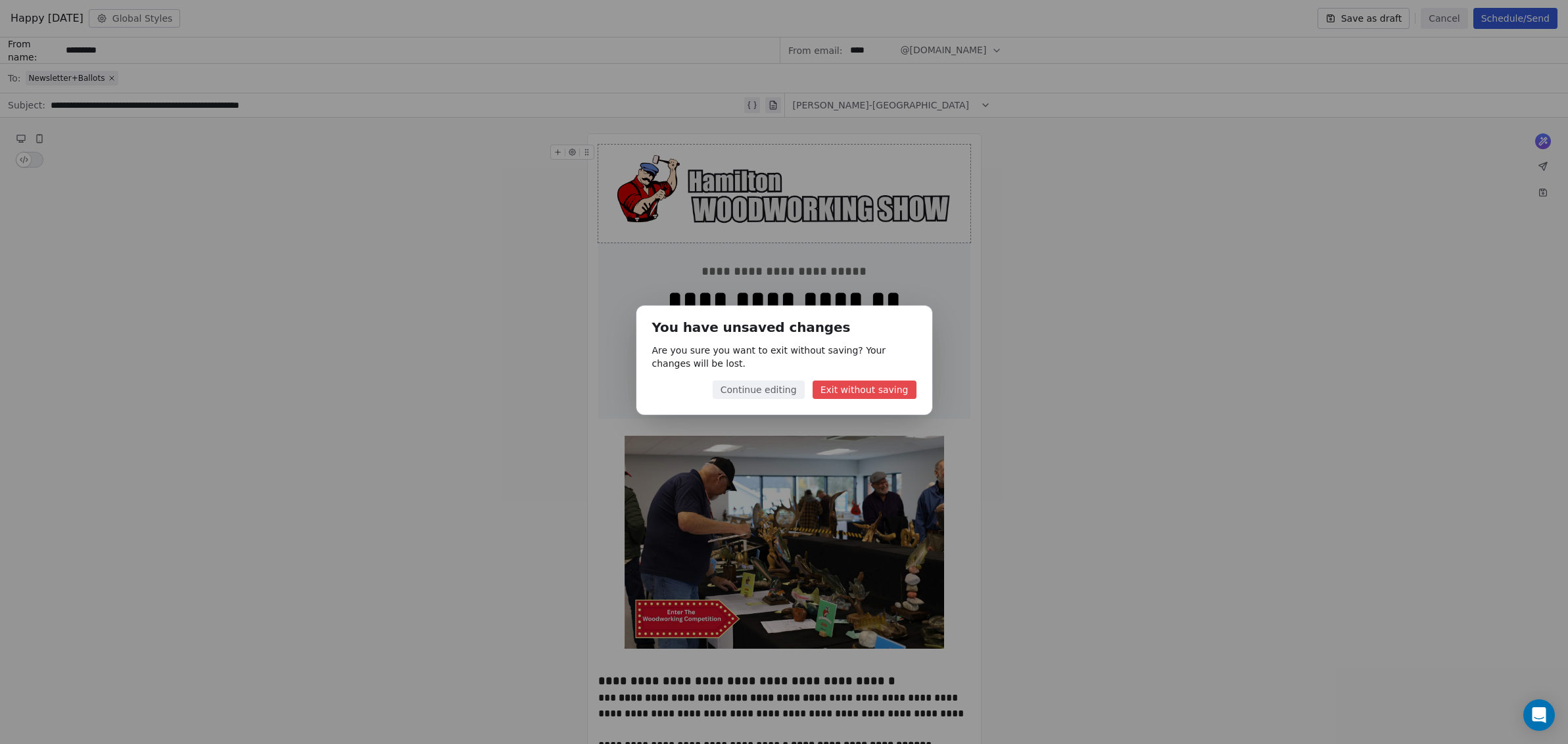
click at [858, 393] on button "Exit without saving" at bounding box center [864, 390] width 104 height 18
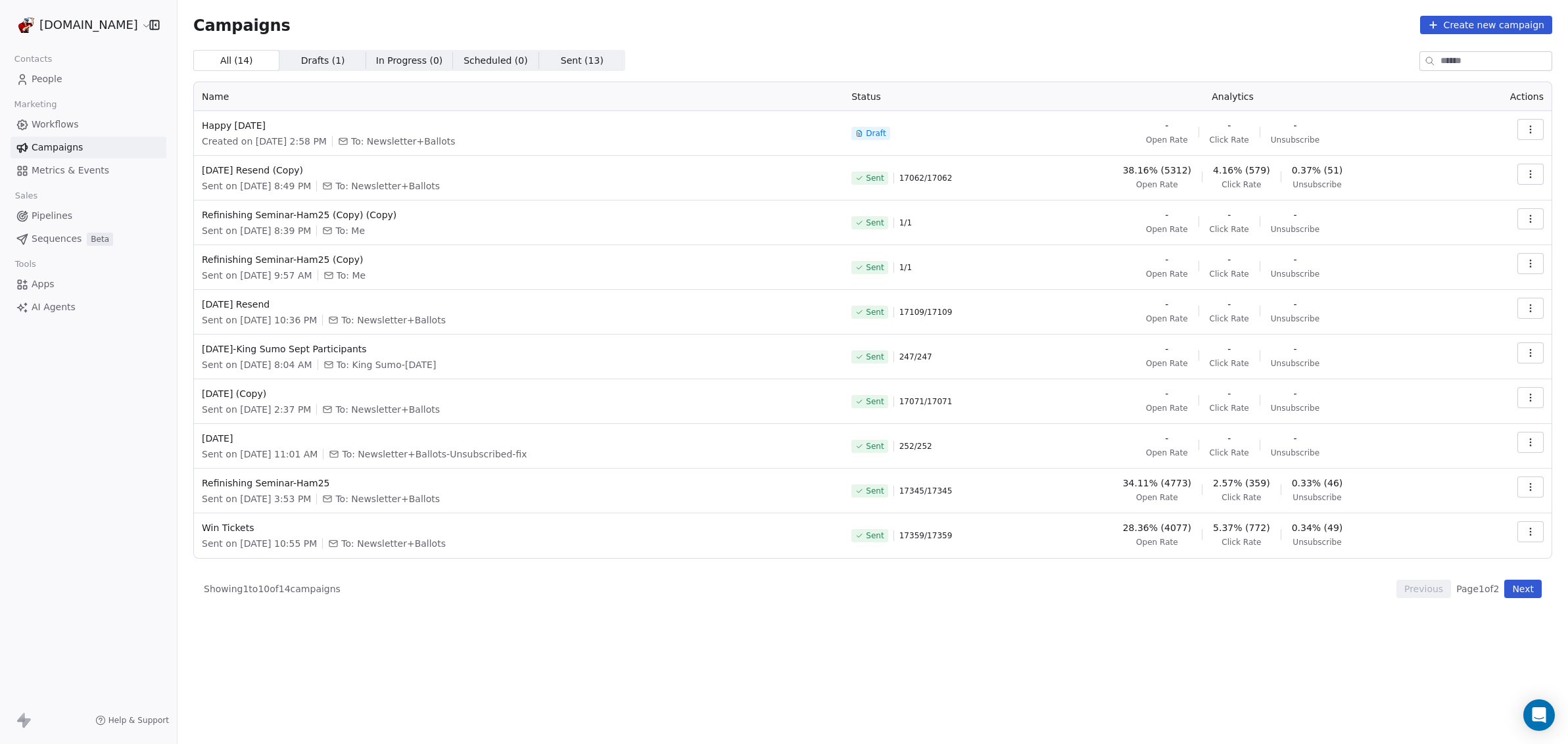
click at [1523, 130] on button "button" at bounding box center [1530, 129] width 26 height 21
click at [1467, 200] on span "Duplicate" at bounding box center [1450, 200] width 50 height 15
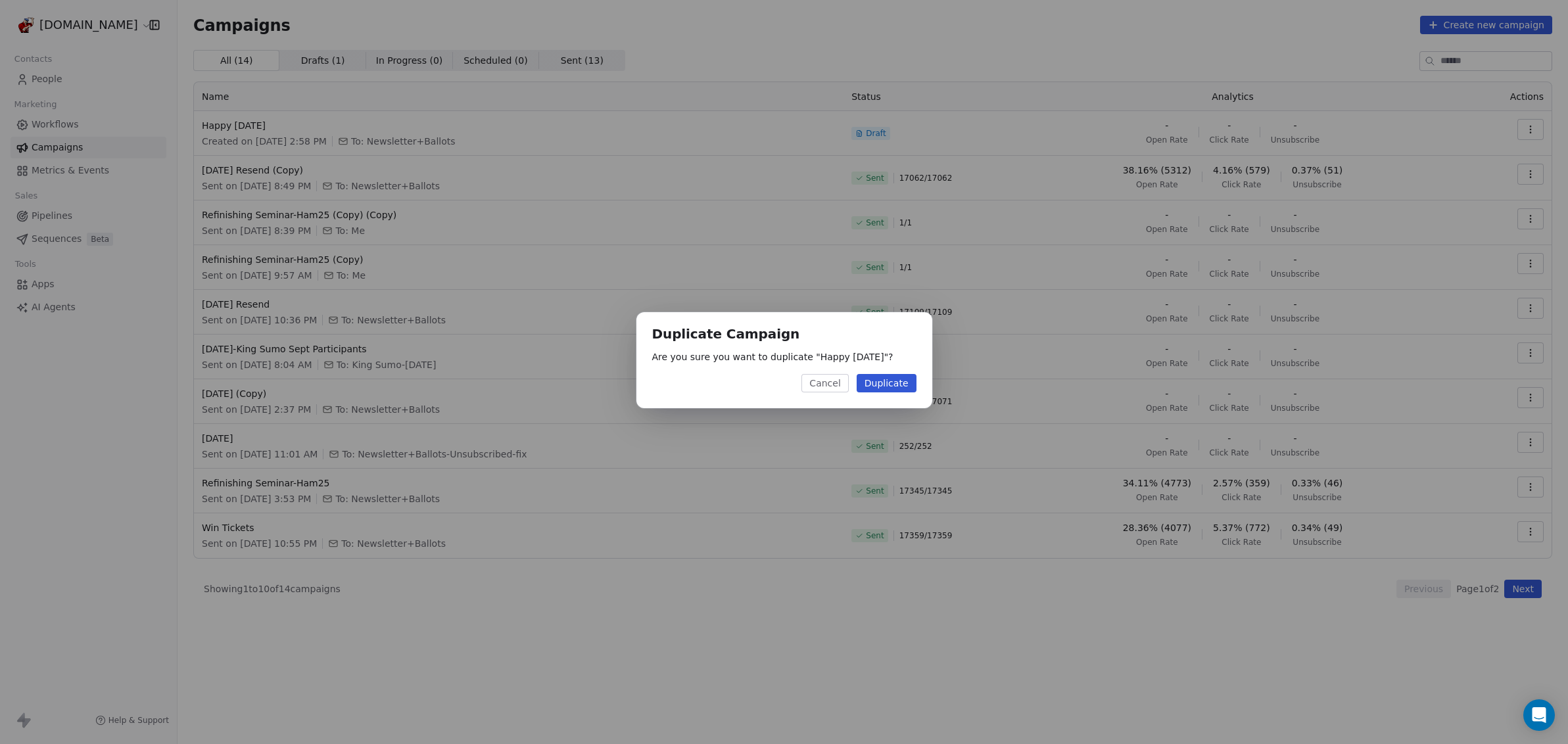
click at [840, 383] on button "Cancel" at bounding box center [825, 383] width 47 height 18
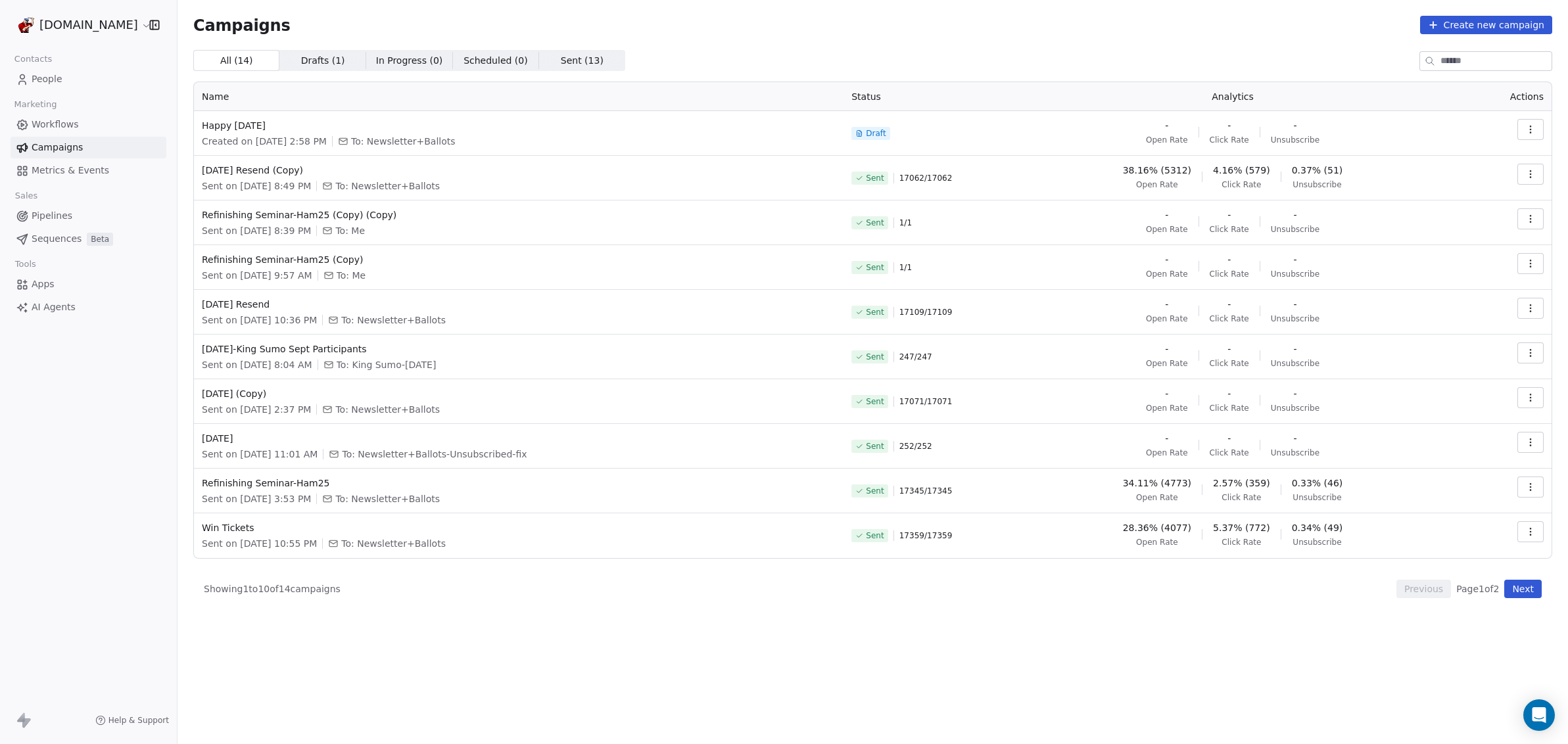
click at [1532, 130] on icon "button" at bounding box center [1531, 130] width 11 height 11
click at [1467, 227] on div "Delete" at bounding box center [1471, 222] width 133 height 21
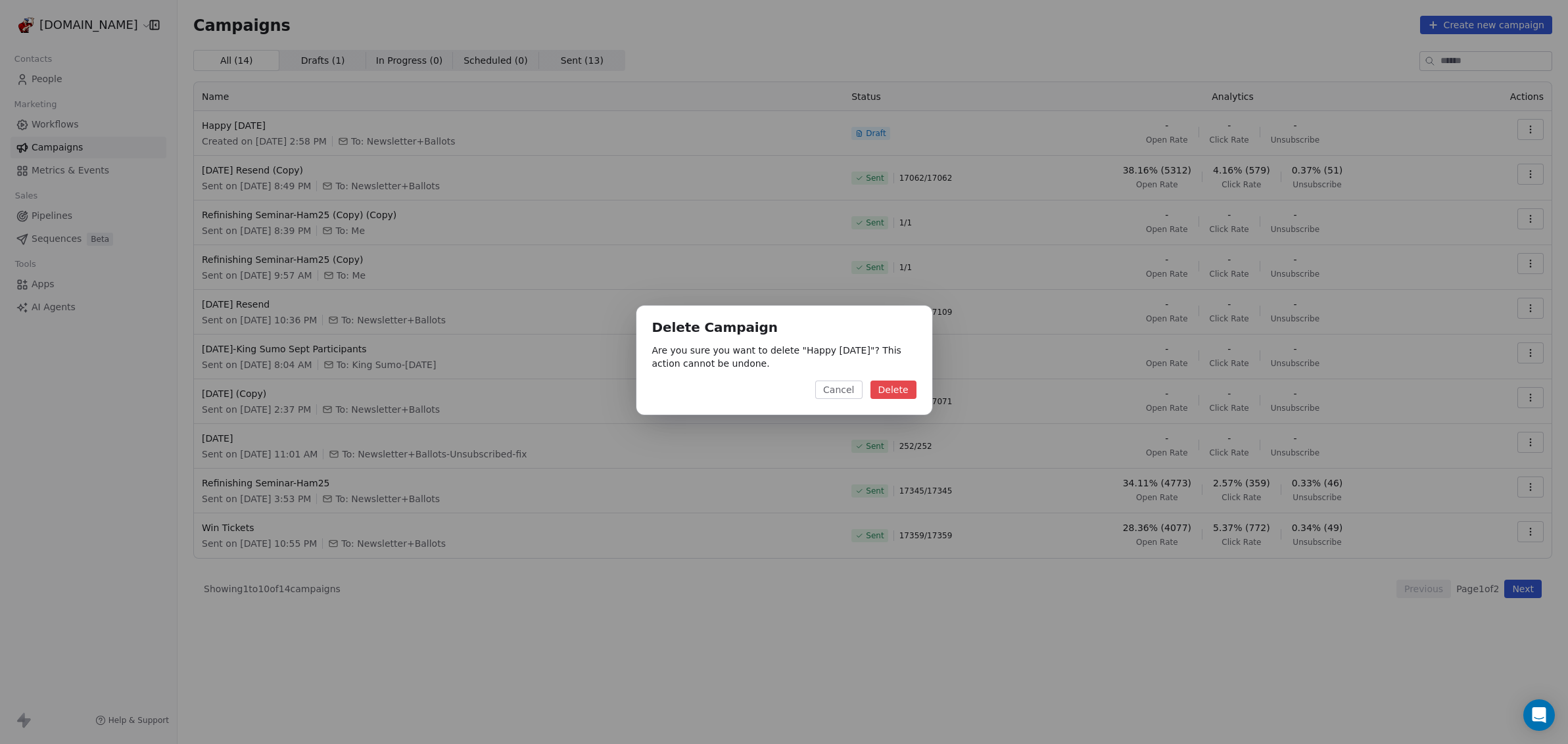
click at [902, 387] on button "Delete" at bounding box center [893, 390] width 46 height 18
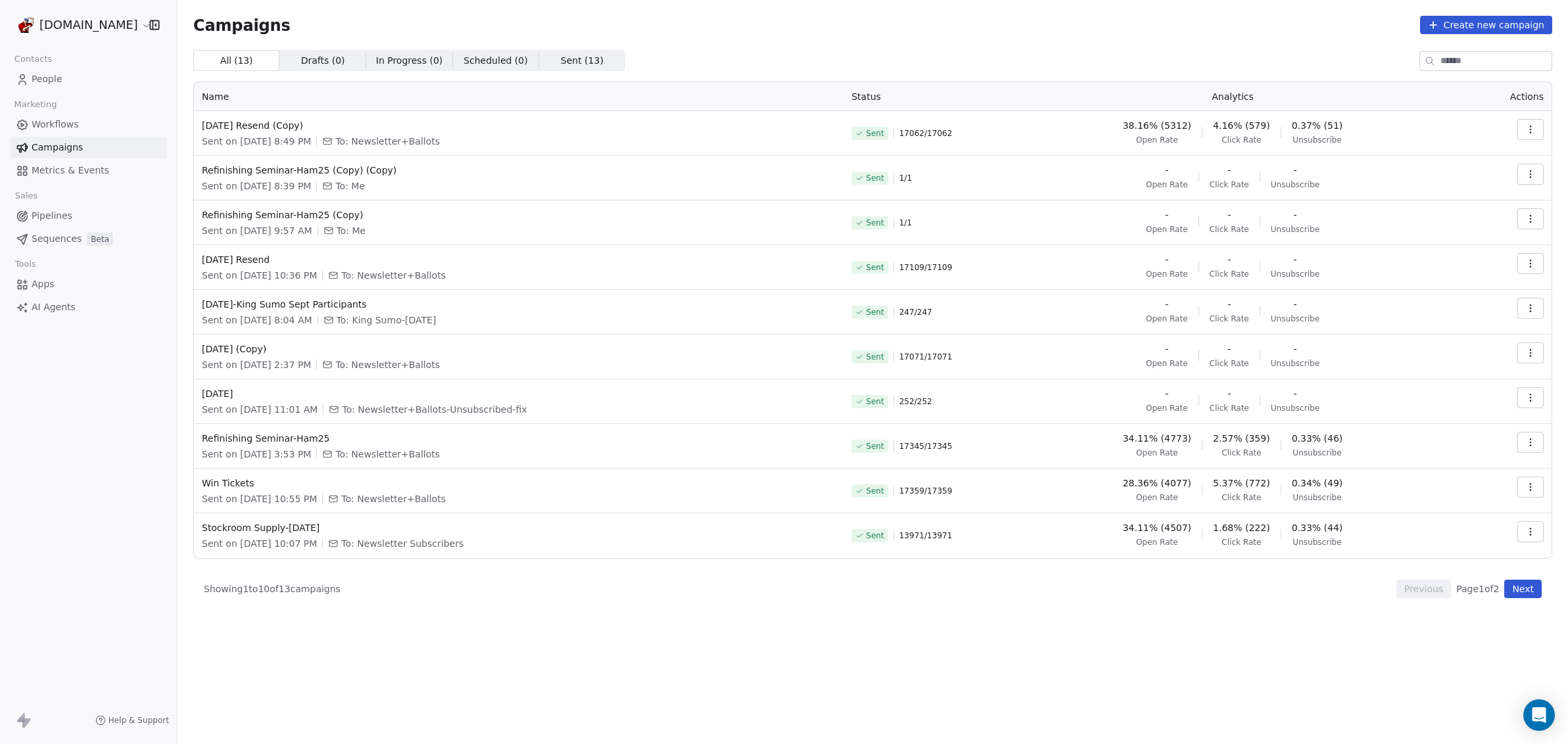
click at [1534, 130] on icon "button" at bounding box center [1531, 130] width 11 height 11
click at [1457, 241] on span "Duplicate" at bounding box center [1450, 243] width 50 height 15
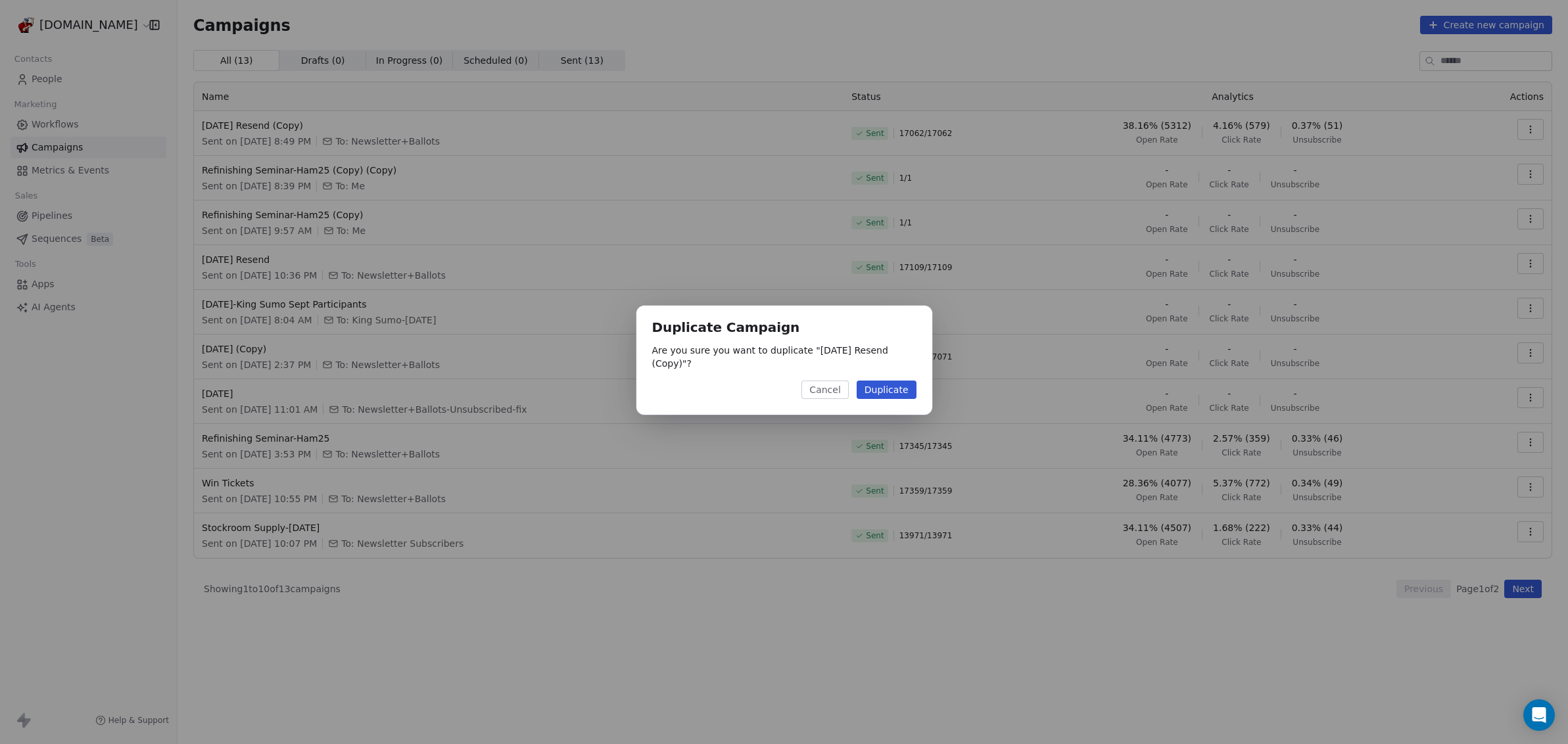
click at [882, 391] on button "Duplicate" at bounding box center [887, 390] width 60 height 18
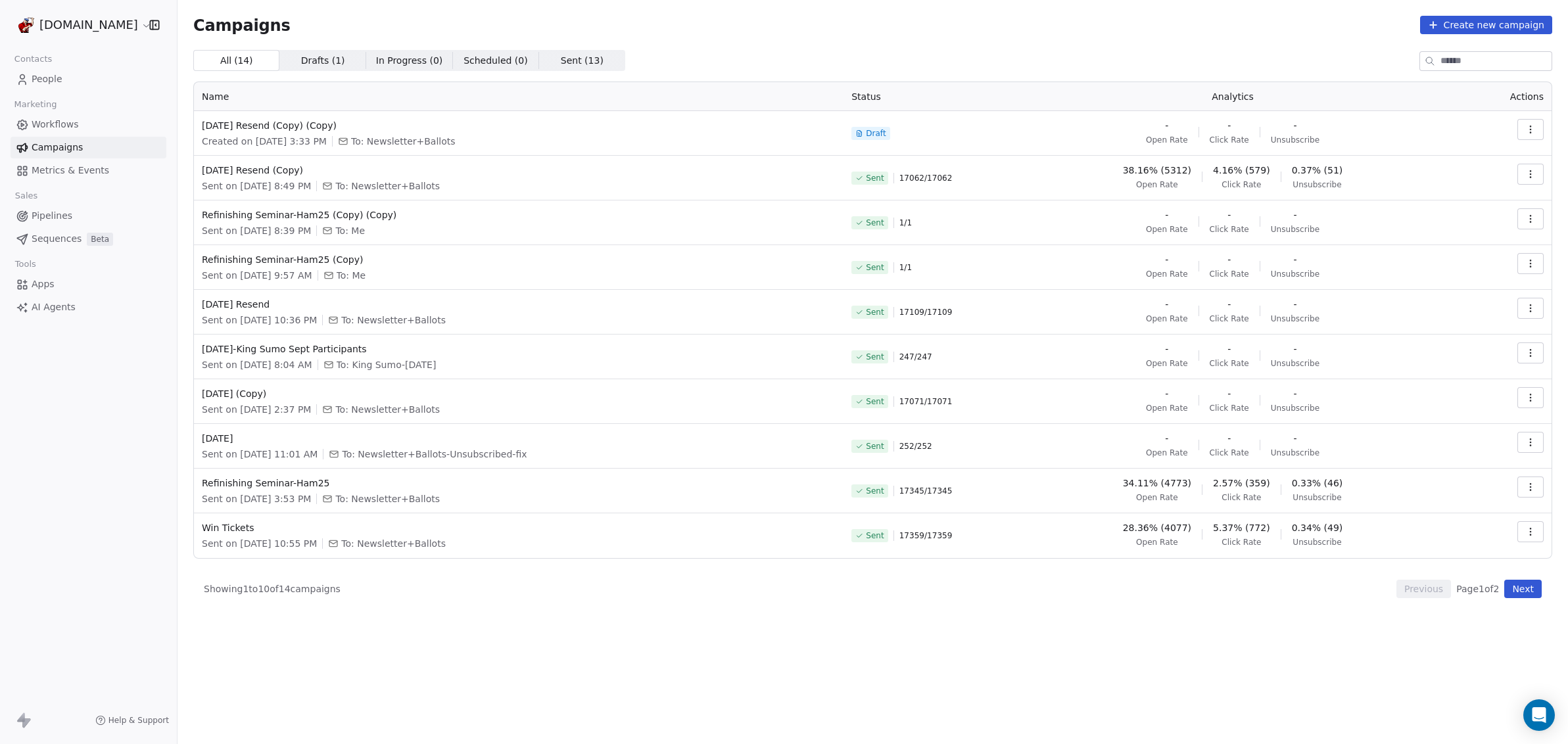
click at [1527, 130] on icon "button" at bounding box center [1531, 130] width 11 height 11
click at [1451, 155] on div "Edit" at bounding box center [1429, 159] width 49 height 21
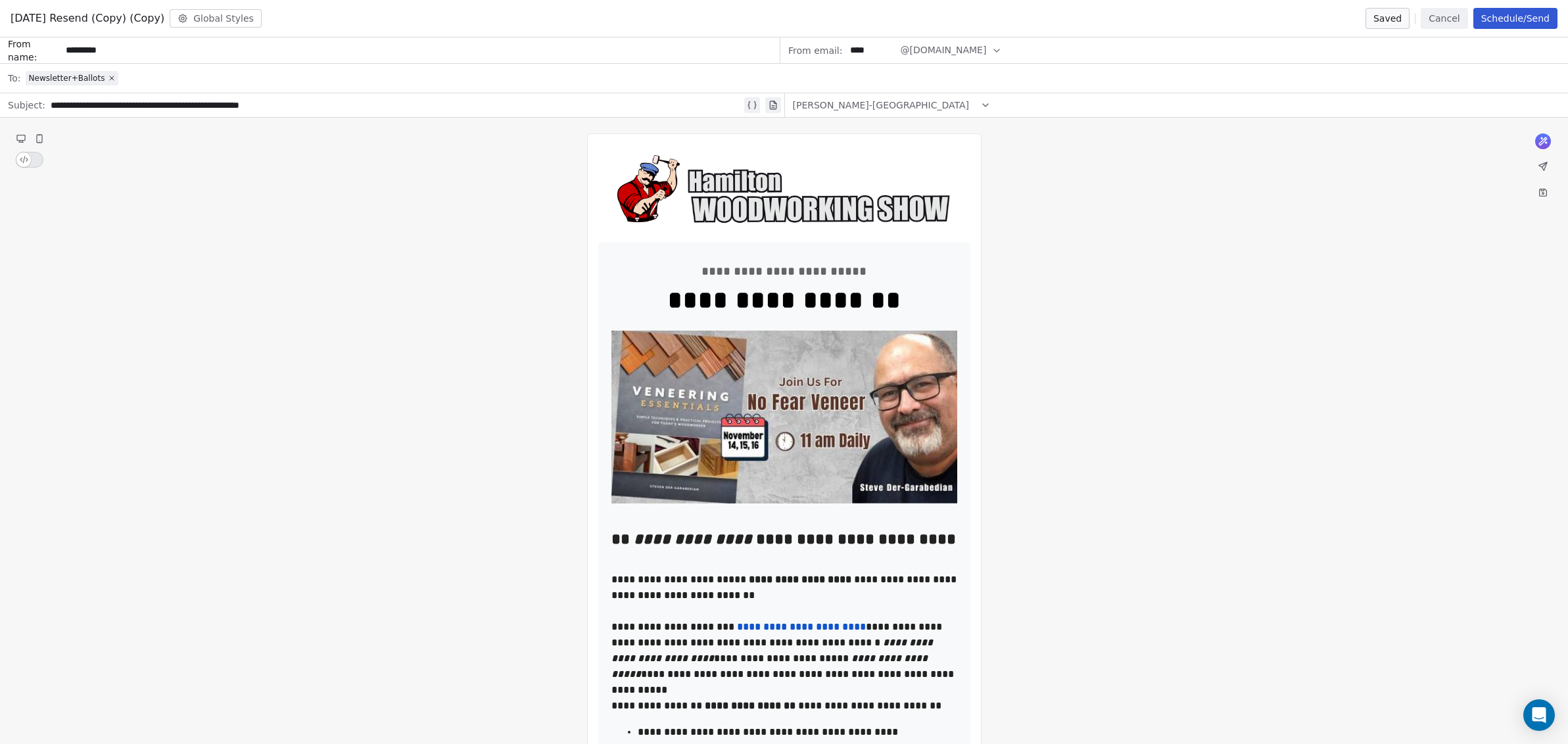
click at [140, 19] on span "[DATE] Resend (Copy) (Copy)" at bounding box center [88, 18] width 154 height 15
click at [148, 19] on span "[DATE] Resend (Copy) (Copy)" at bounding box center [88, 18] width 154 height 15
click at [229, 17] on button "Global Styles" at bounding box center [216, 18] width 92 height 18
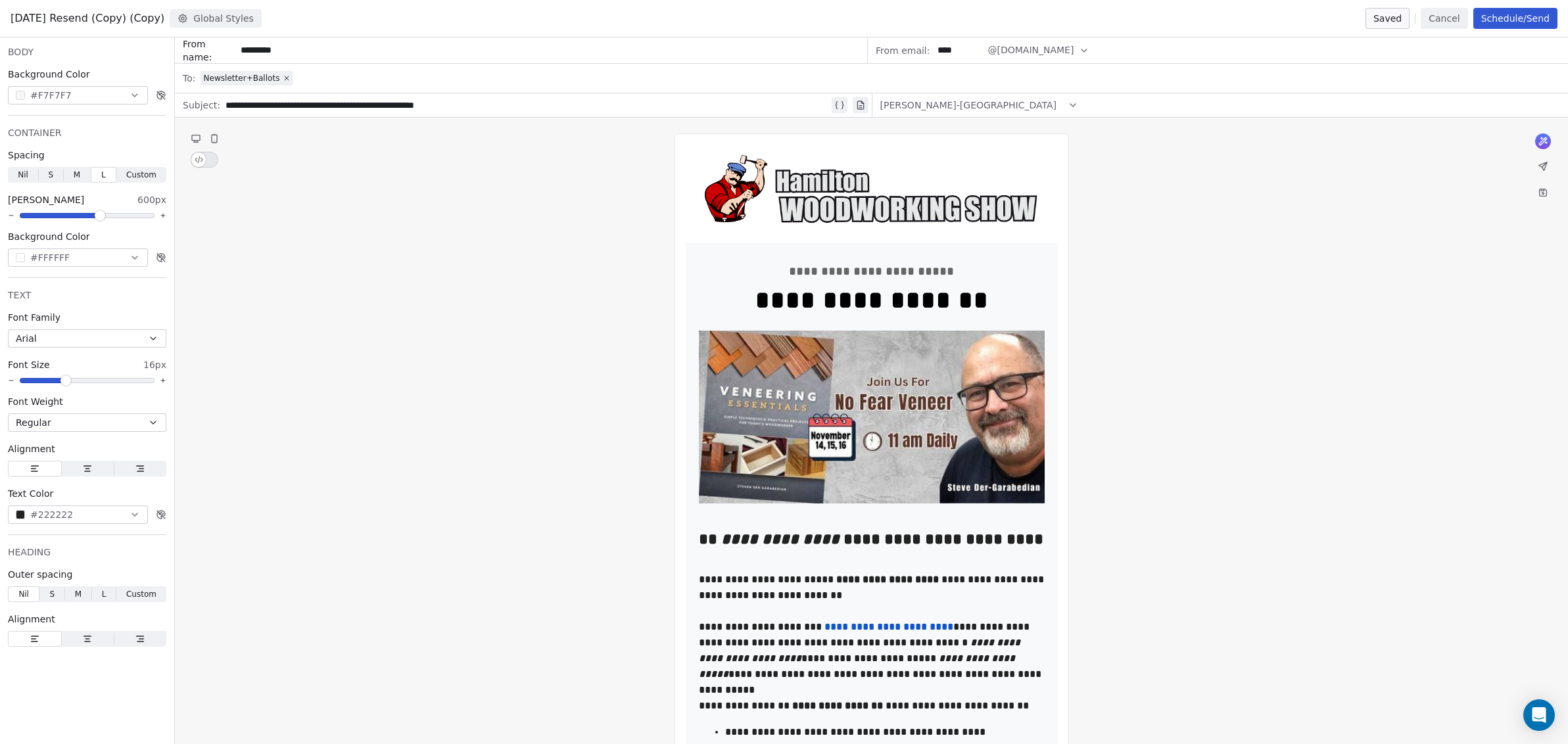
click at [94, 17] on span "[DATE] Resend (Copy) (Copy)" at bounding box center [88, 18] width 154 height 15
click at [131, 16] on span "[DATE] Resend (Copy) (Copy)" at bounding box center [88, 18] width 154 height 15
click at [164, 15] on span "[DATE] Resend (Copy) (Copy)" at bounding box center [88, 18] width 154 height 15
click at [874, 401] on img at bounding box center [871, 417] width 346 height 173
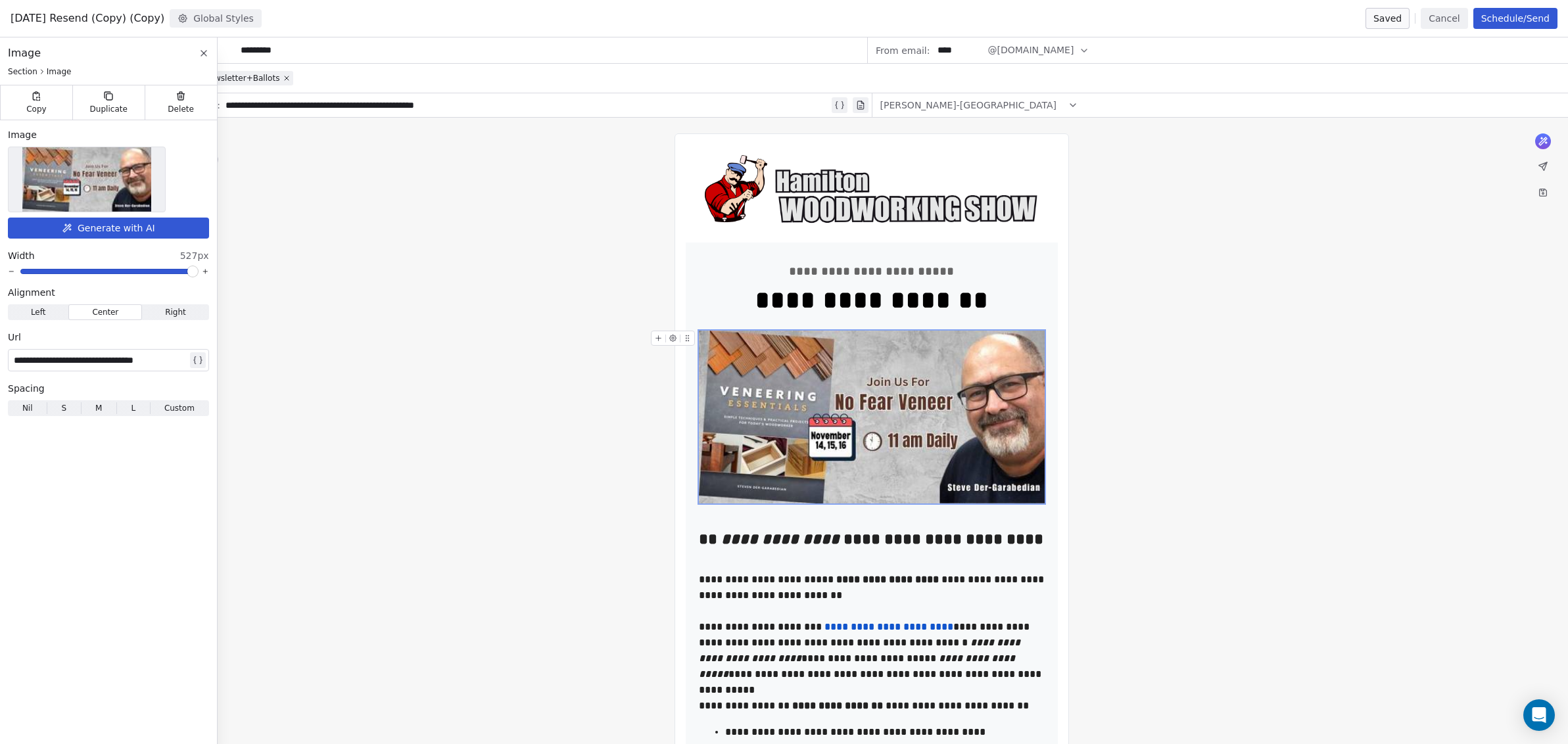
drag, startPoint x: 693, startPoint y: 339, endPoint x: 726, endPoint y: 490, distance: 154.6
click at [726, 490] on div at bounding box center [871, 417] width 346 height 173
click at [728, 389] on img at bounding box center [871, 417] width 346 height 173
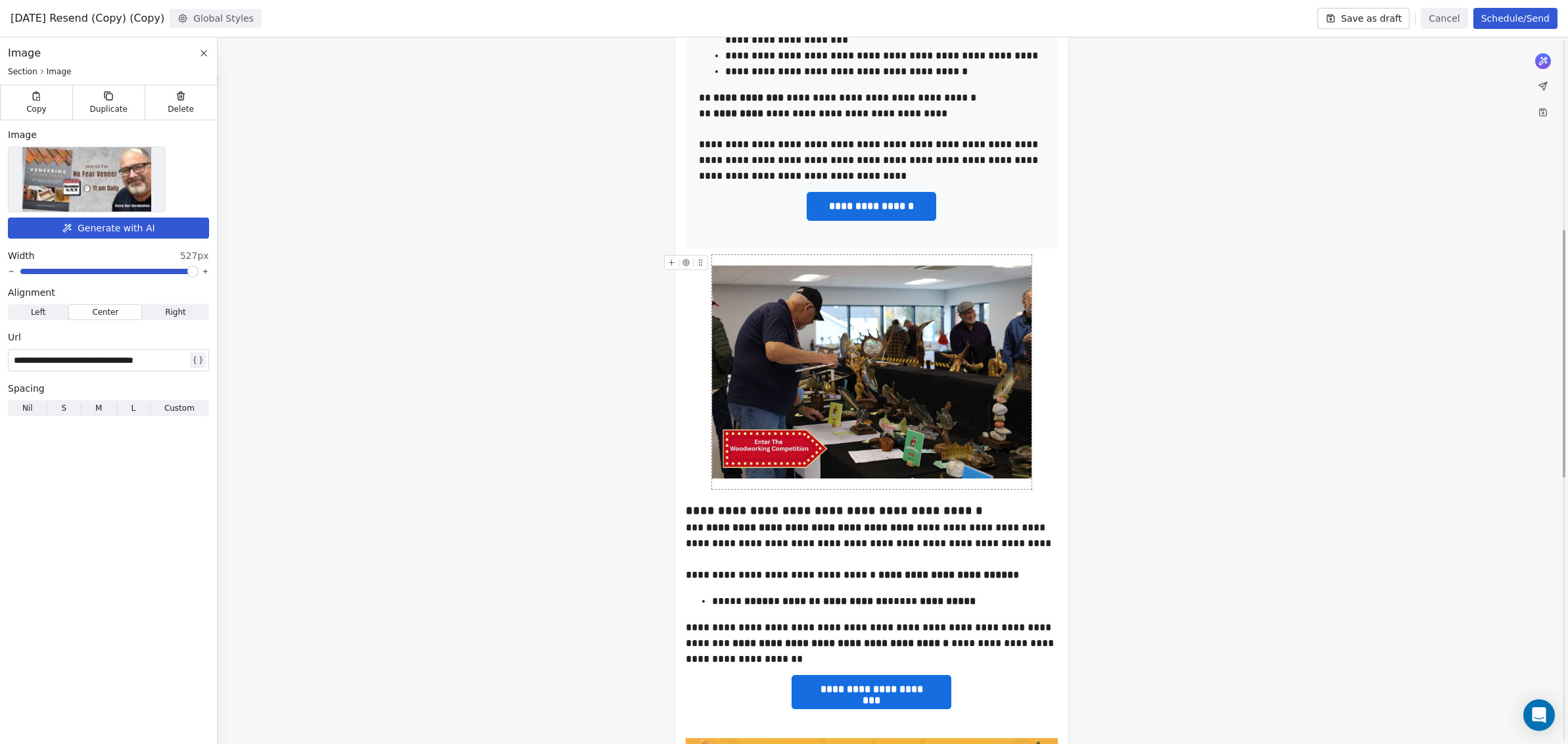
scroll to position [533, 0]
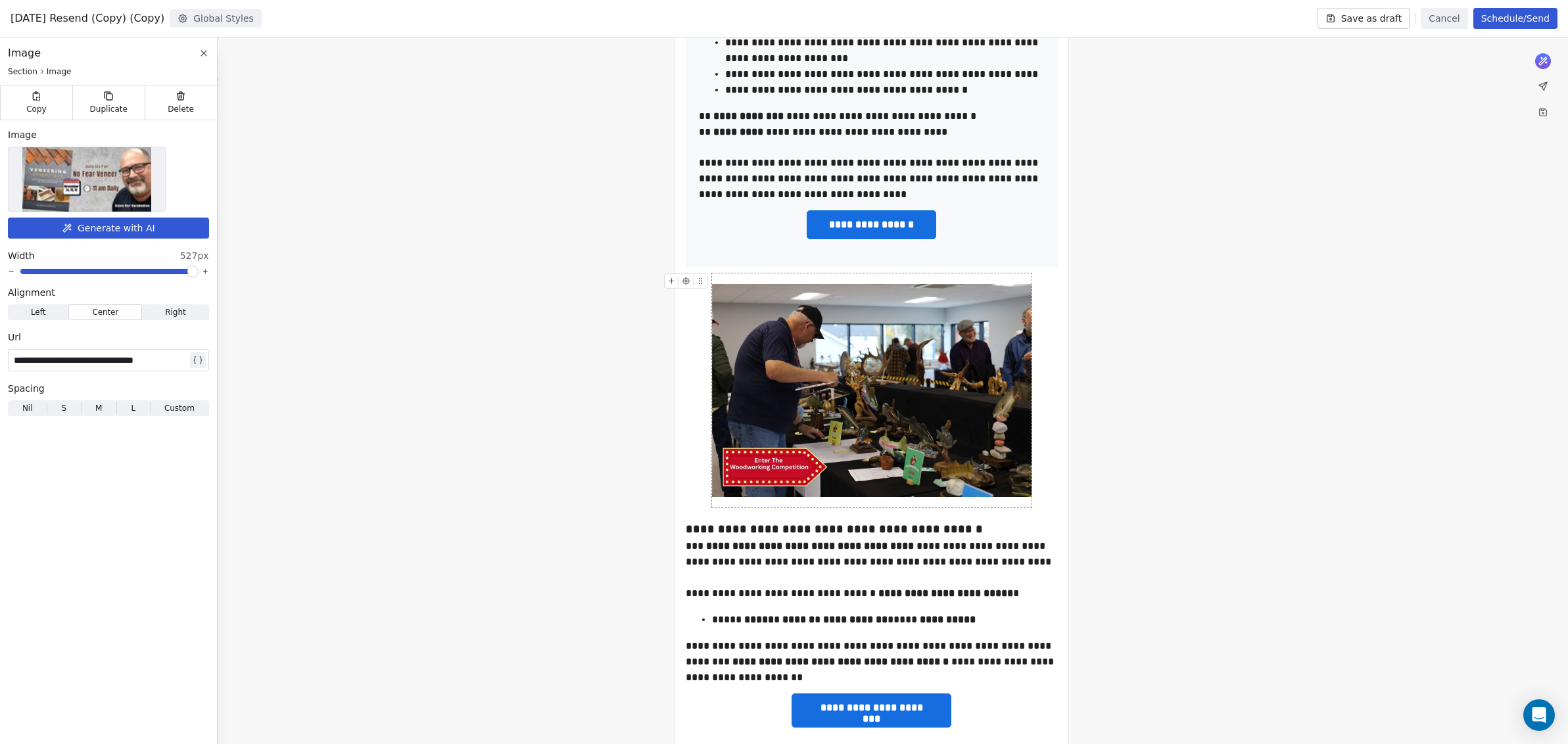
click at [909, 399] on img at bounding box center [871, 390] width 320 height 213
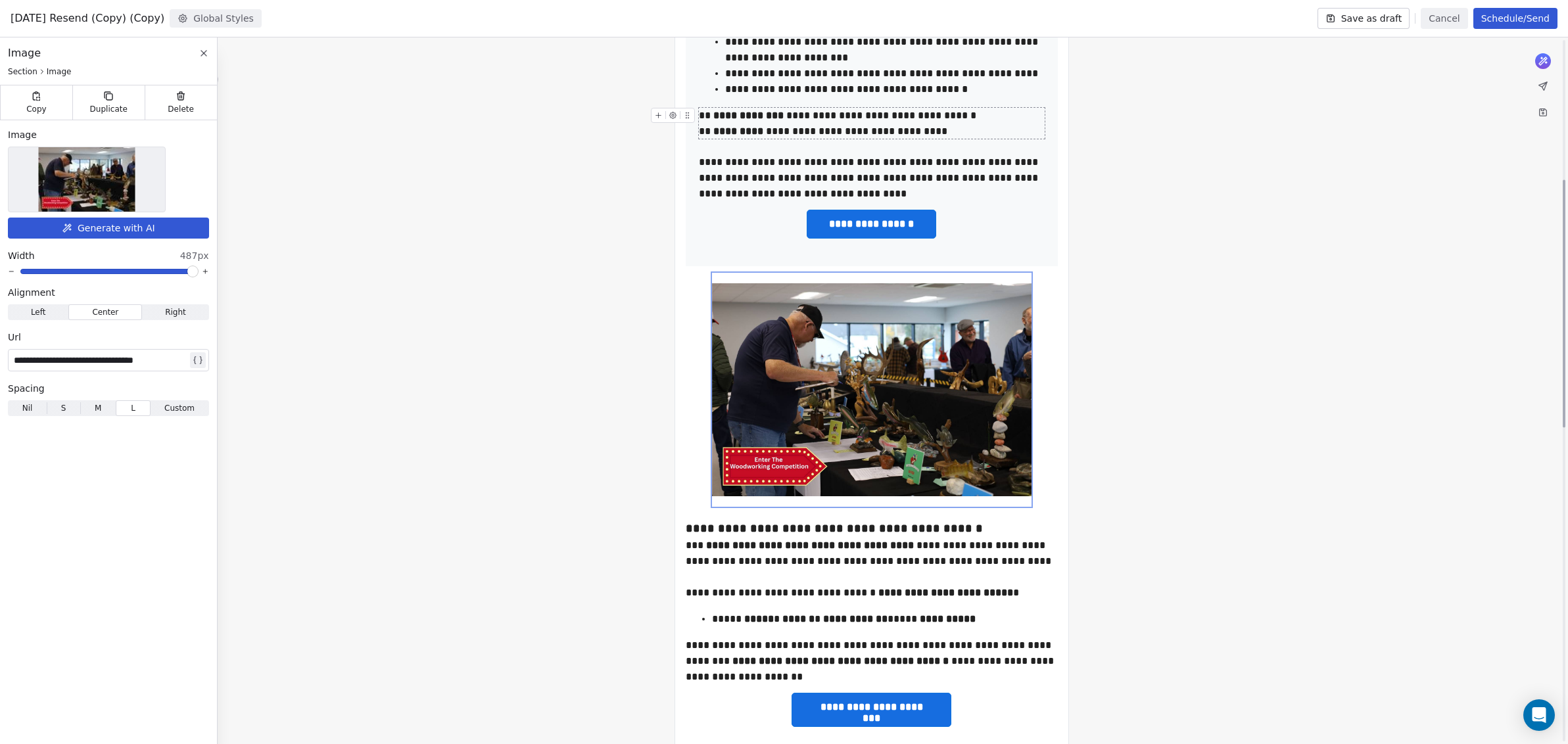
scroll to position [575, 0]
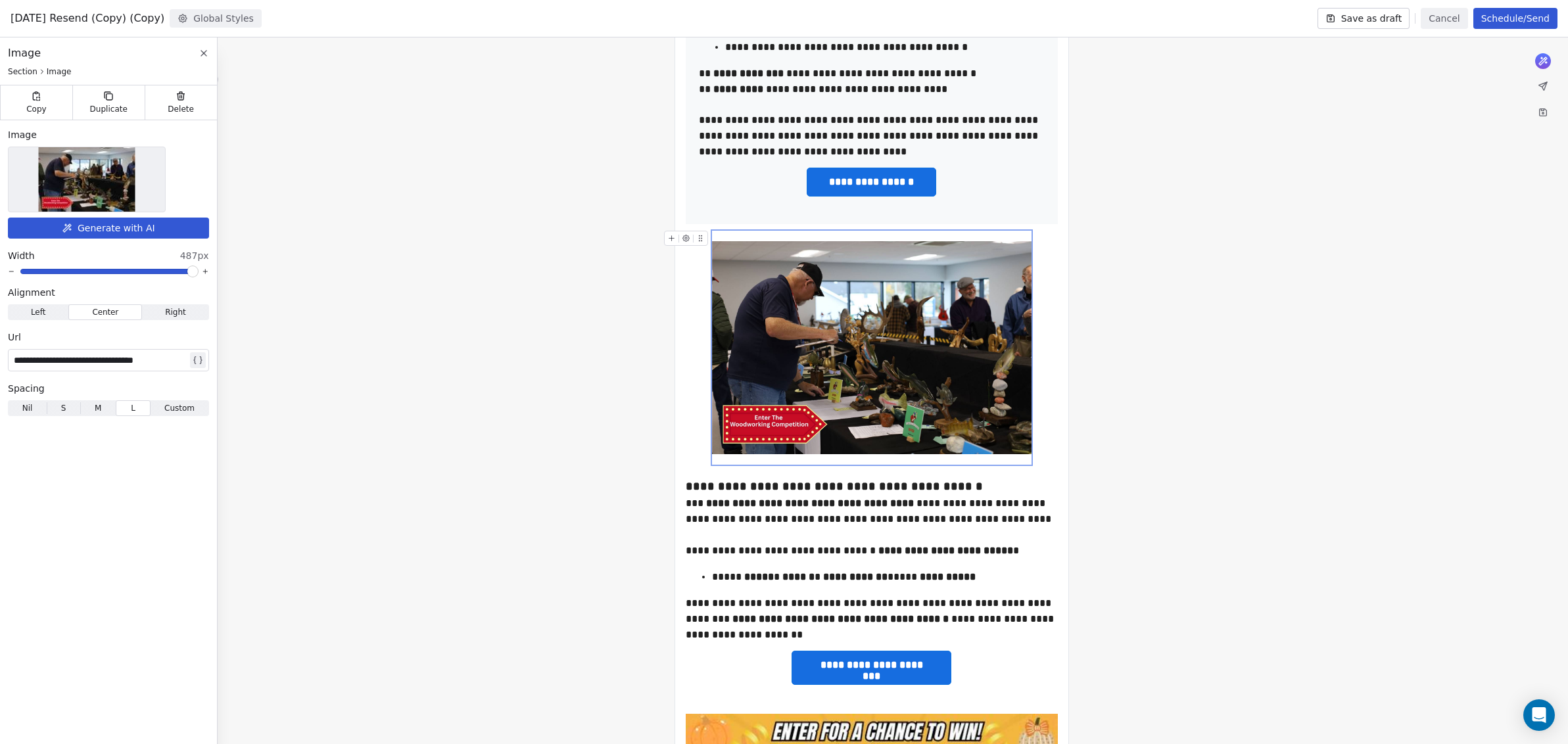
click at [884, 405] on img at bounding box center [871, 347] width 320 height 213
click at [97, 188] on img at bounding box center [87, 179] width 97 height 64
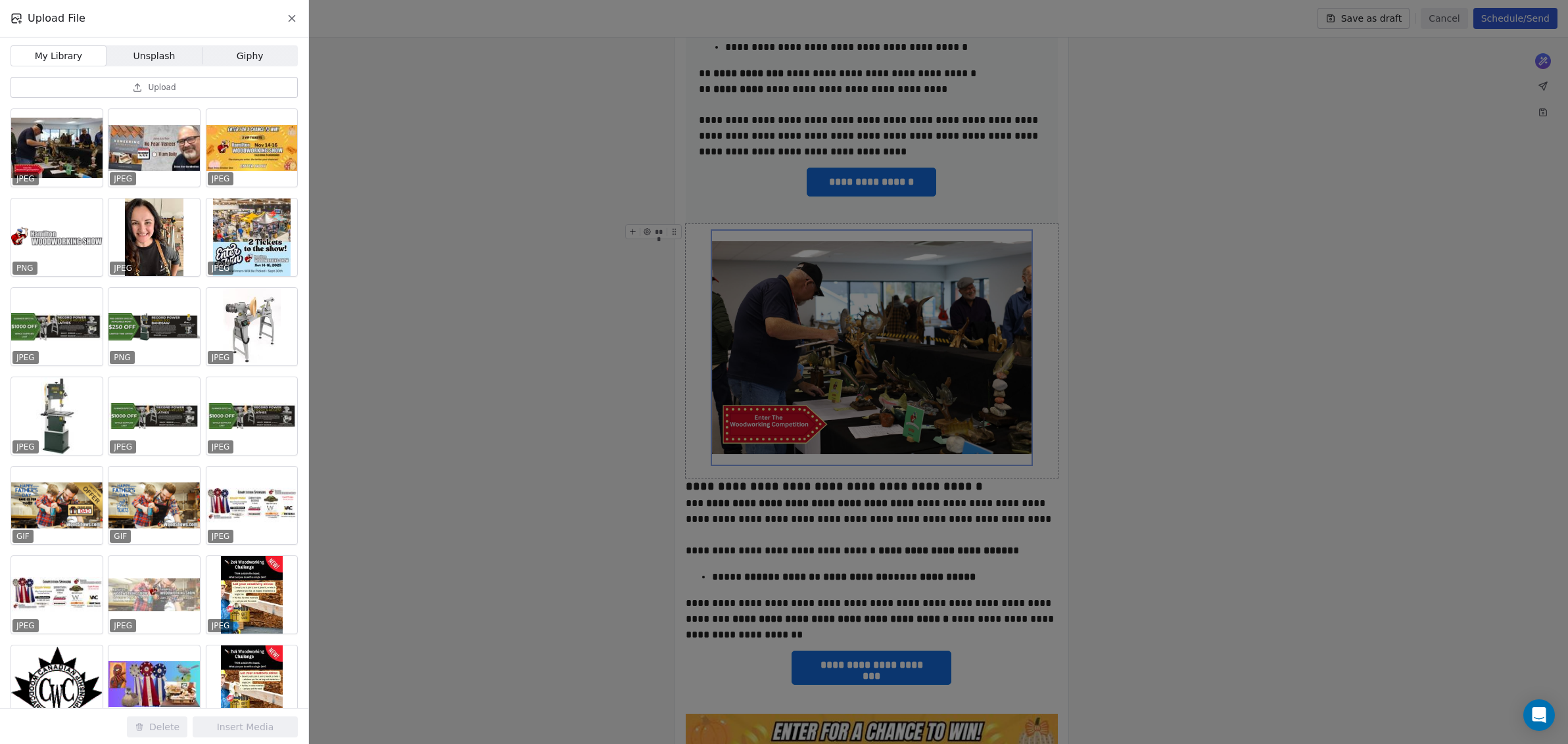
click at [135, 84] on icon at bounding box center [138, 88] width 11 height 11
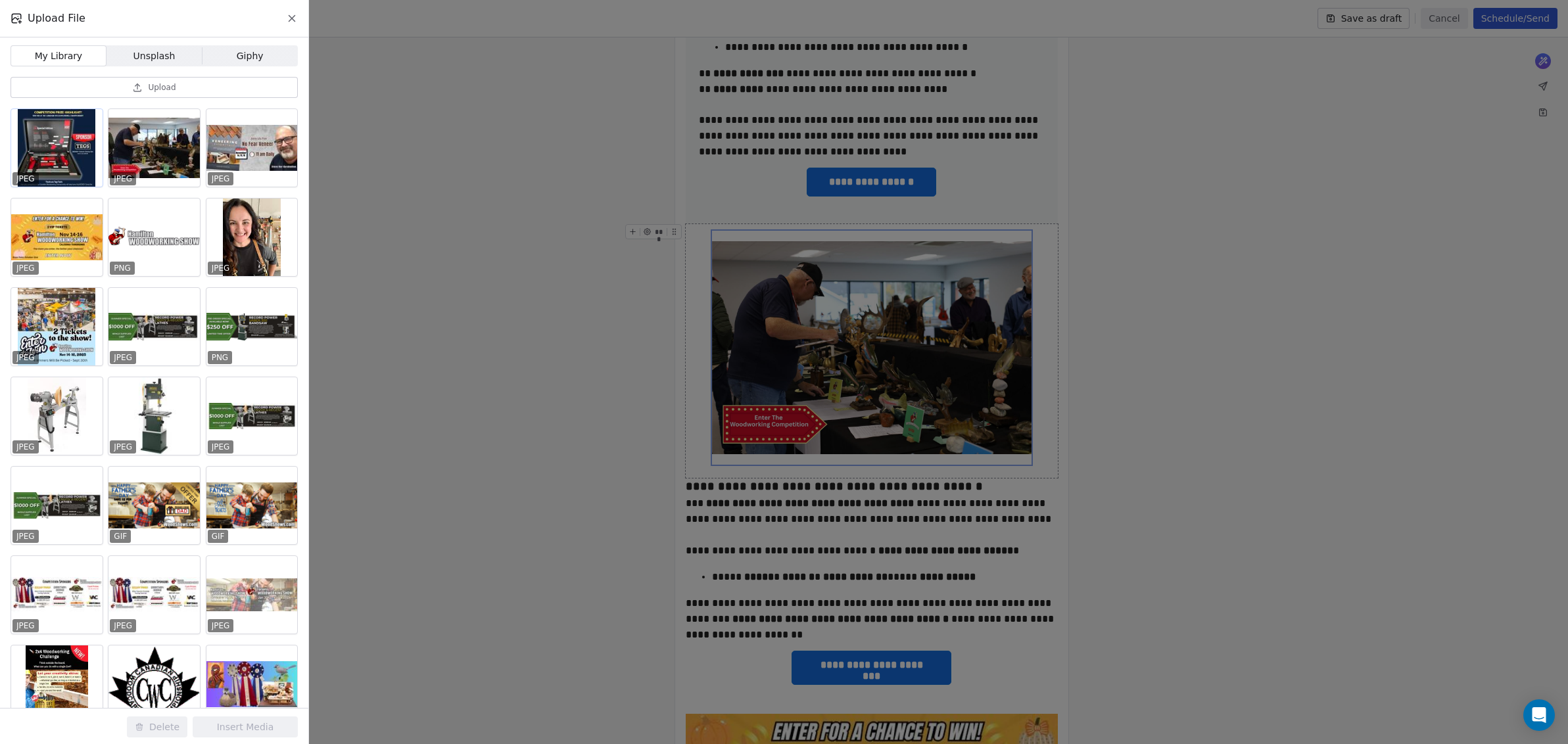
click at [70, 157] on div at bounding box center [56, 148] width 91 height 78
click at [257, 728] on button "Insert Media" at bounding box center [245, 727] width 105 height 21
